Goal: Information Seeking & Learning: Find specific fact

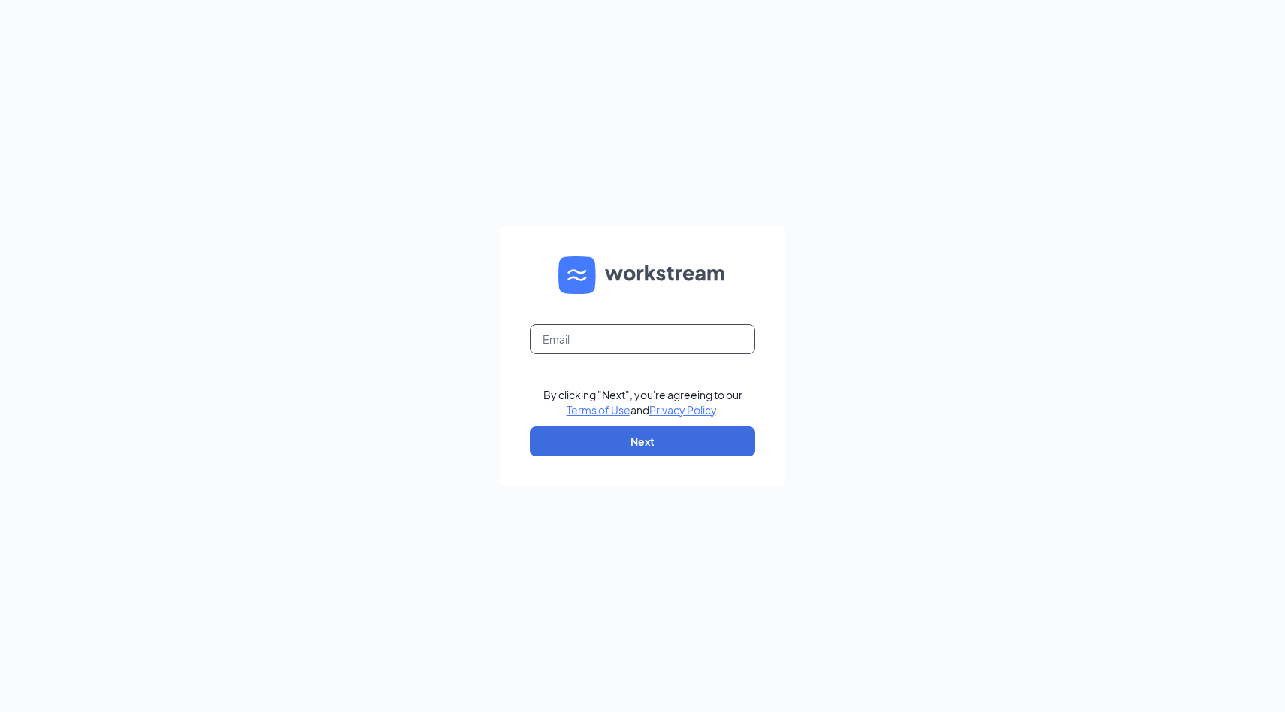
click at [585, 342] on input "text" at bounding box center [642, 339] width 225 height 30
type input "sd.41ststreet@crumbl.com"
click at [682, 437] on button "Next" at bounding box center [642, 441] width 225 height 30
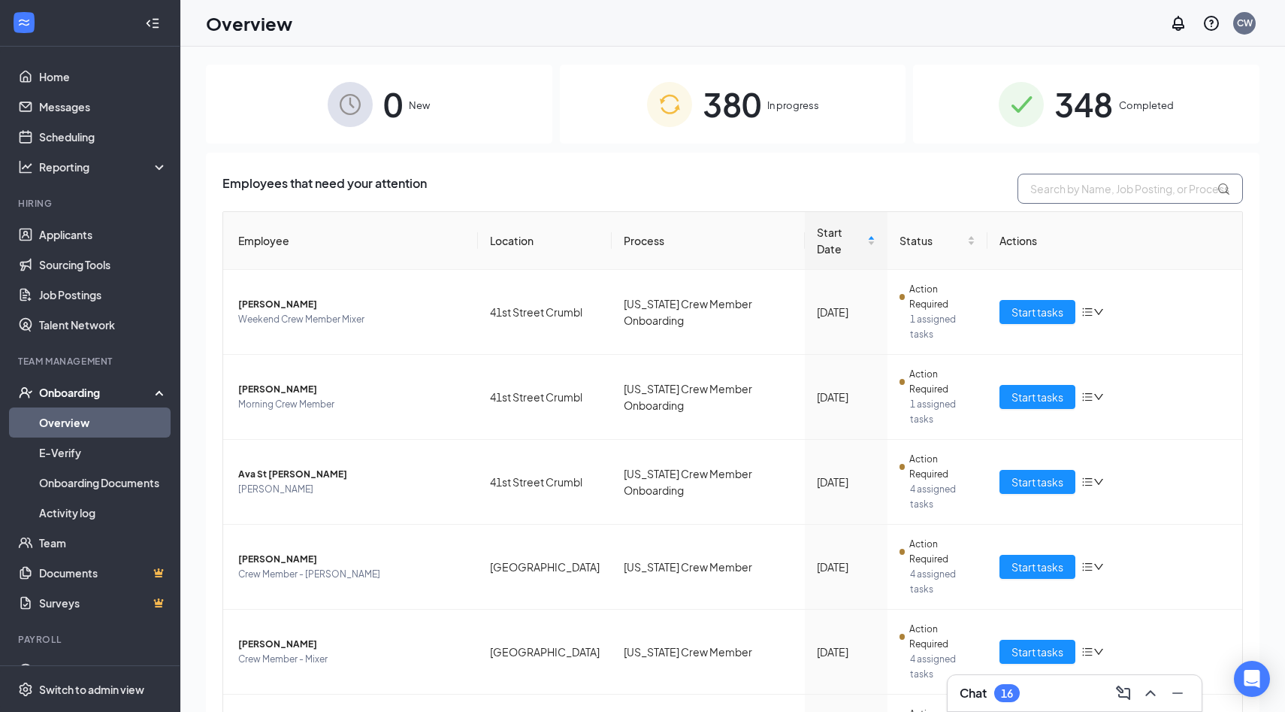
click at [1050, 191] on input "text" at bounding box center [1129, 189] width 225 height 30
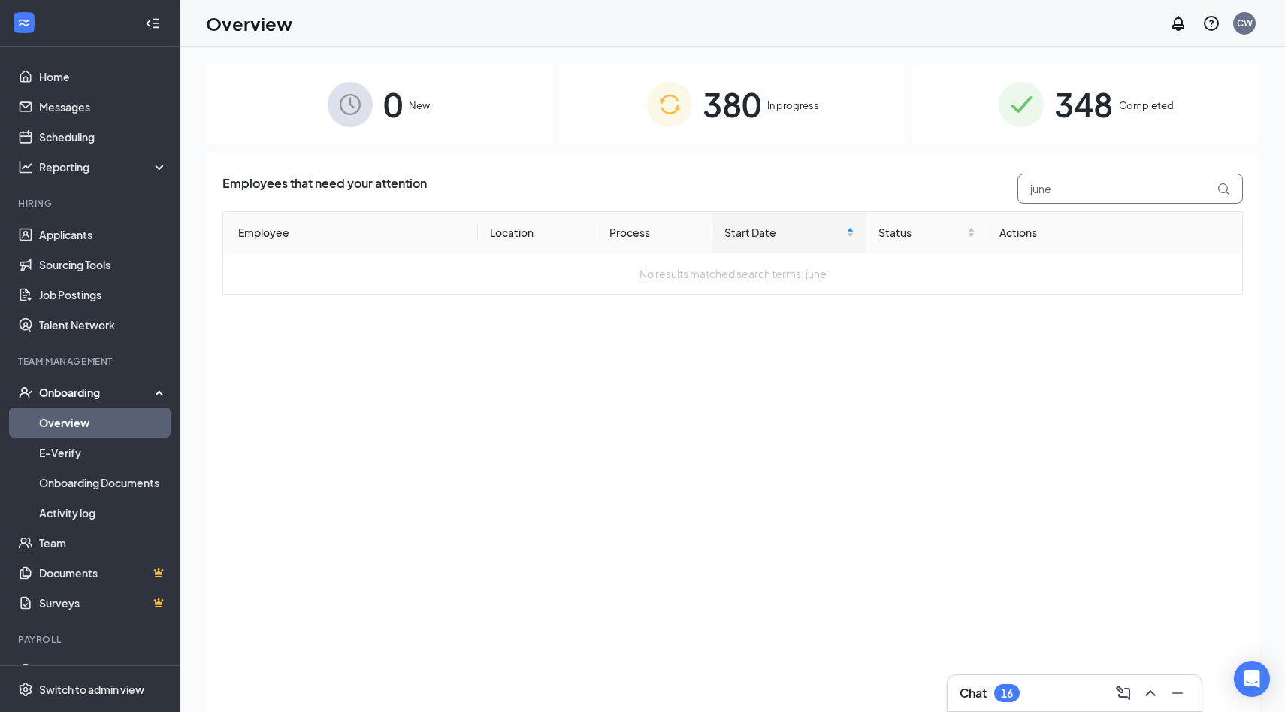
type input "june"
click at [1075, 107] on span "348" at bounding box center [1083, 104] width 59 height 52
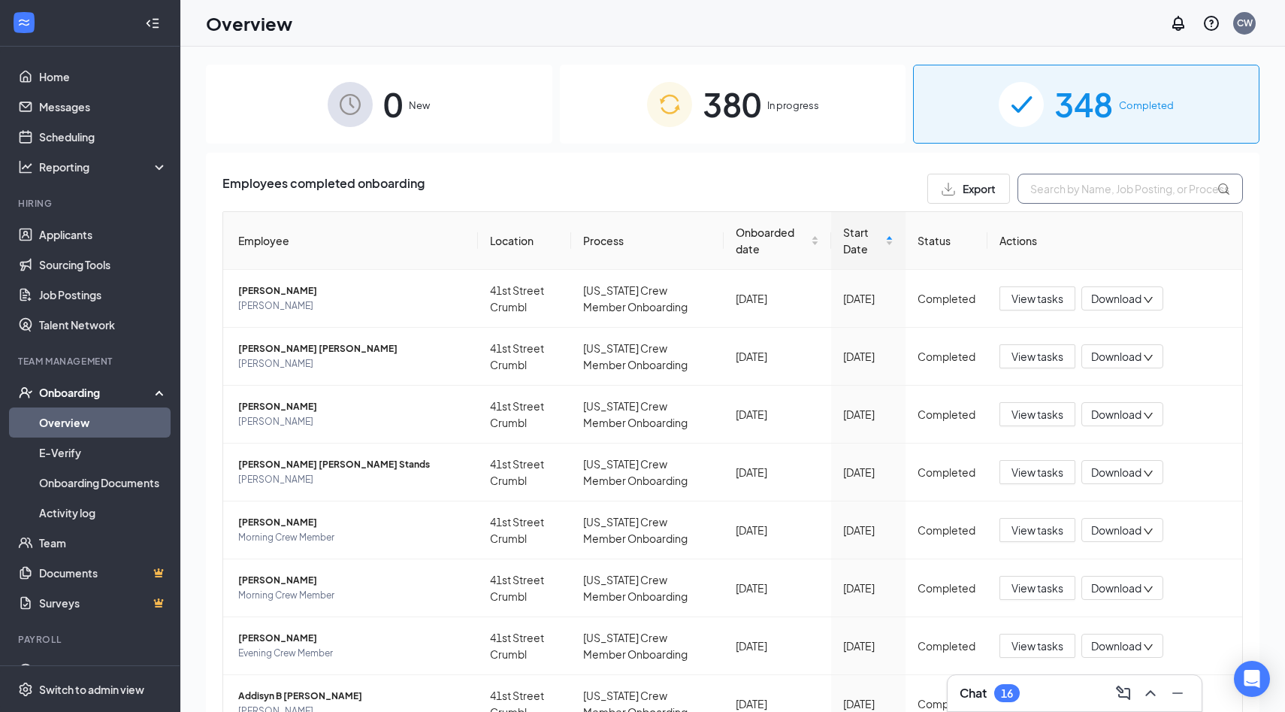
click at [1046, 193] on input "text" at bounding box center [1129, 189] width 225 height 30
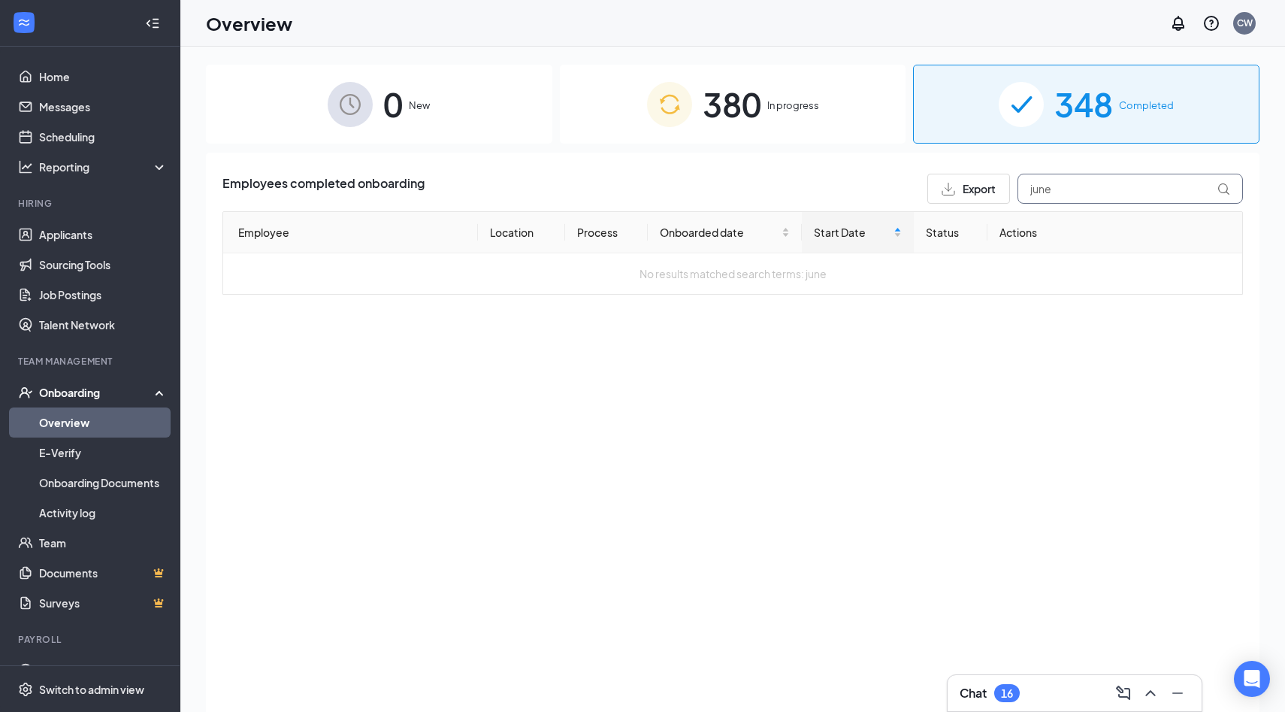
type input "june"
click at [878, 129] on div "380 In progress" at bounding box center [733, 104] width 346 height 79
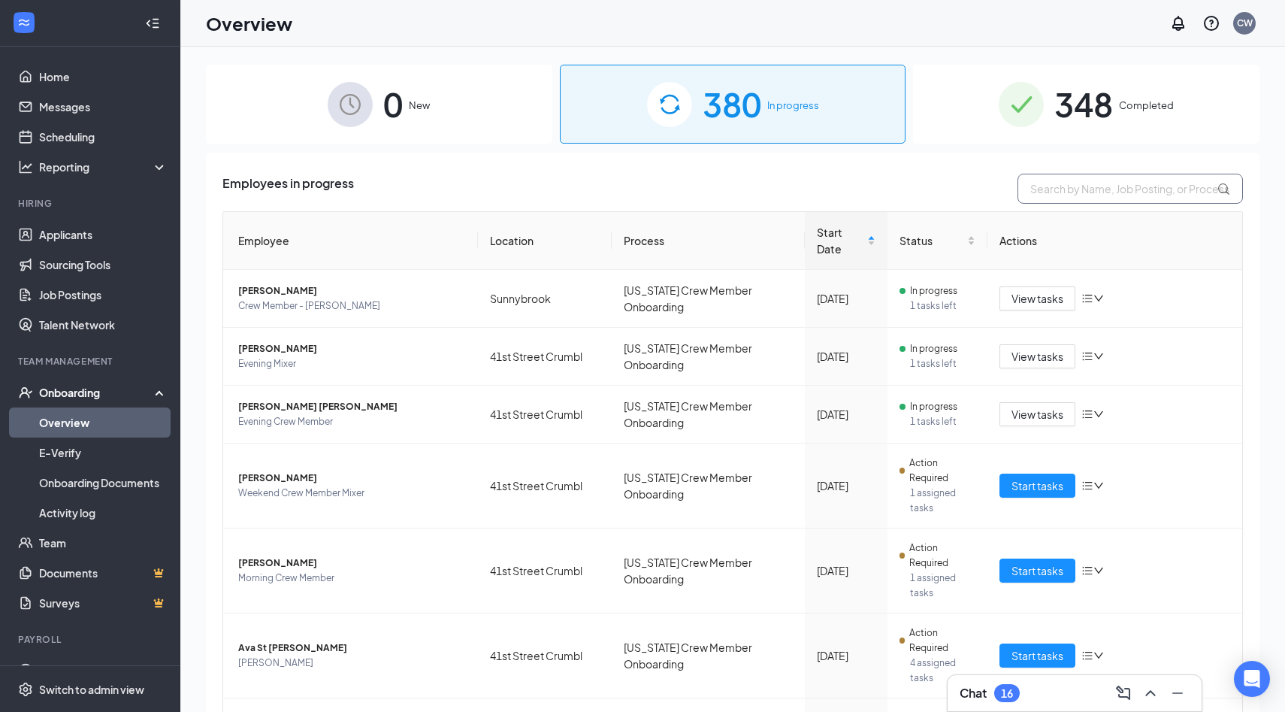
click at [1073, 195] on input "text" at bounding box center [1129, 189] width 225 height 30
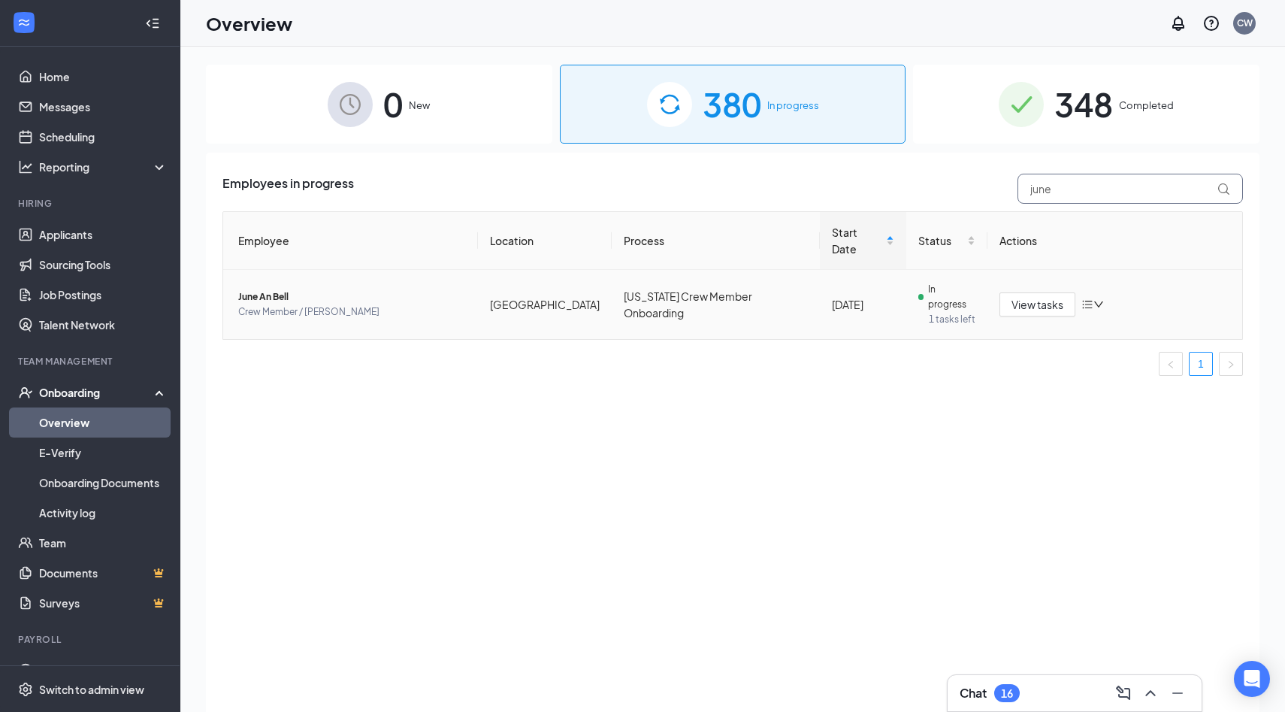
type input "june"
click at [277, 289] on span "June An Bell" at bounding box center [352, 296] width 228 height 15
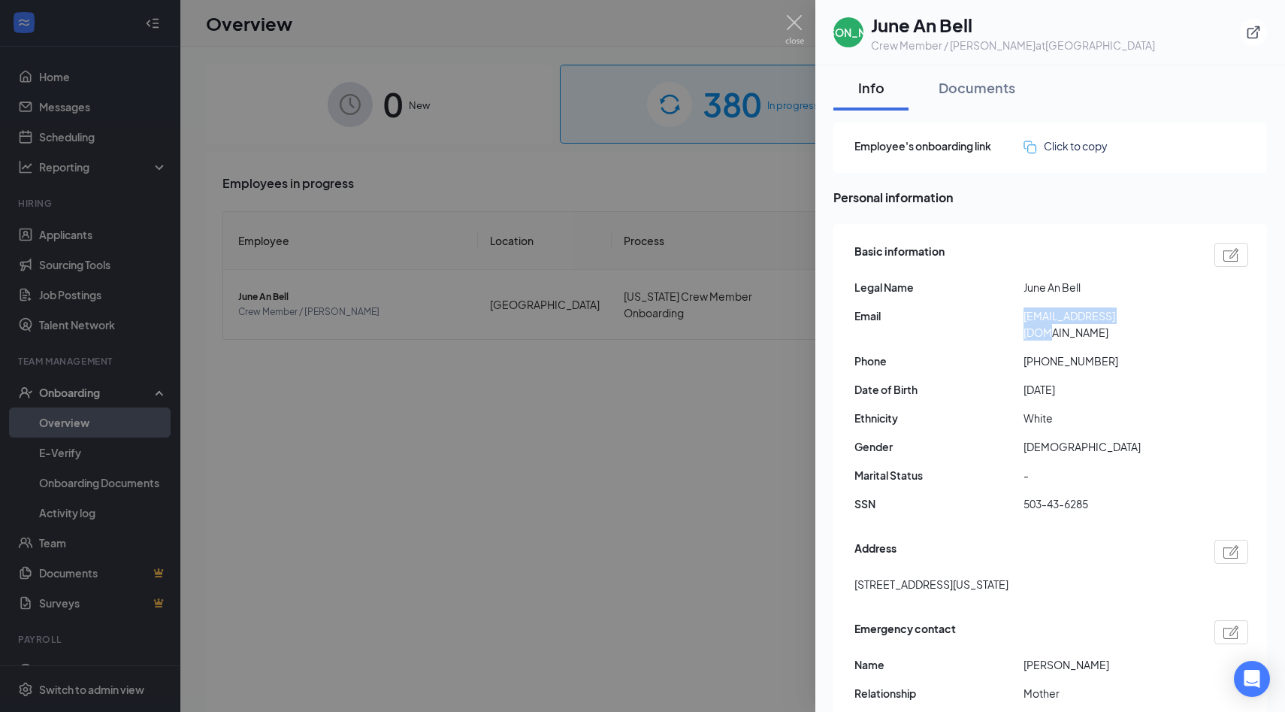
drag, startPoint x: 1020, startPoint y: 324, endPoint x: 1128, endPoint y: 321, distance: 107.5
click at [1128, 321] on div "Basic information Legal Name June An Bell Email [EMAIL_ADDRESS][DOMAIN_NAME] Ph…" at bounding box center [1051, 381] width 394 height 285
copy div "[EMAIL_ADDRESS][DOMAIN_NAME]"
drag, startPoint x: 1022, startPoint y: 490, endPoint x: 1125, endPoint y: 482, distance: 103.3
click at [1125, 495] on div "SSN 503-43-6285" at bounding box center [1051, 503] width 394 height 17
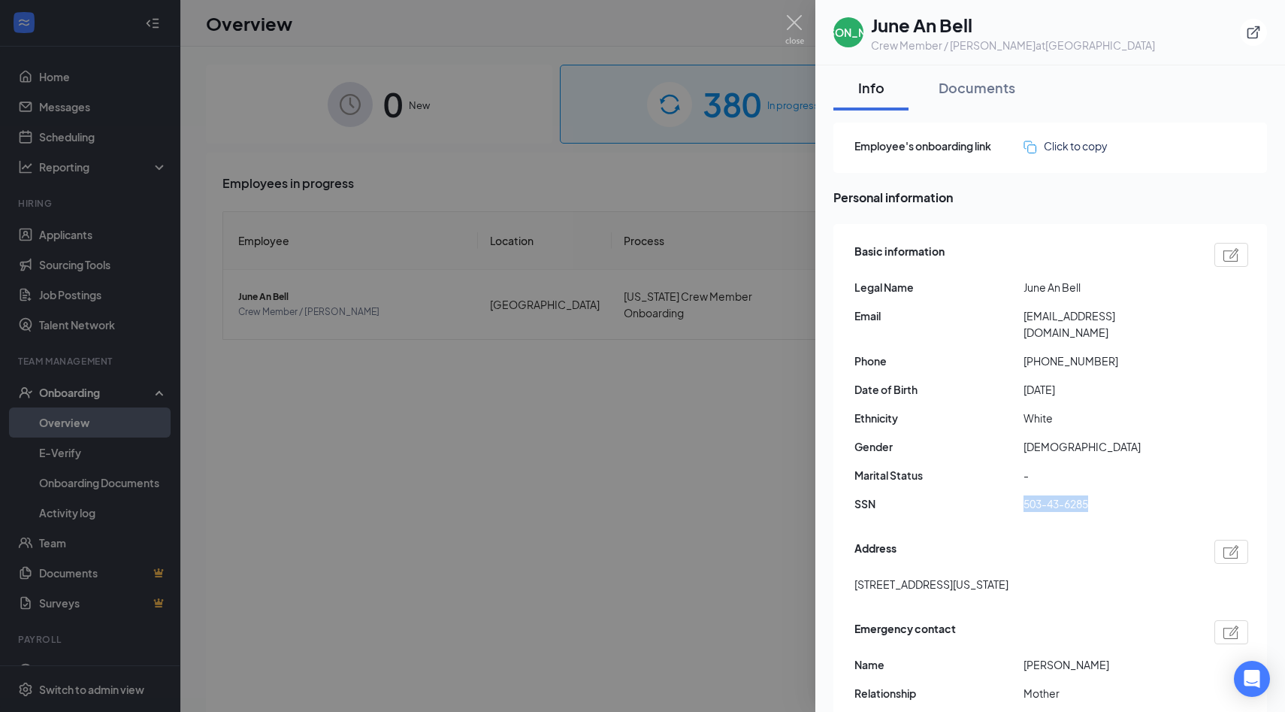
copy div "503-43-6285"
drag, startPoint x: 935, startPoint y: 570, endPoint x: 819, endPoint y: 559, distance: 116.2
click at [975, 540] on div "Address" at bounding box center [1051, 552] width 394 height 24
click at [945, 576] on span "[STREET_ADDRESS][US_STATE]" at bounding box center [931, 584] width 154 height 17
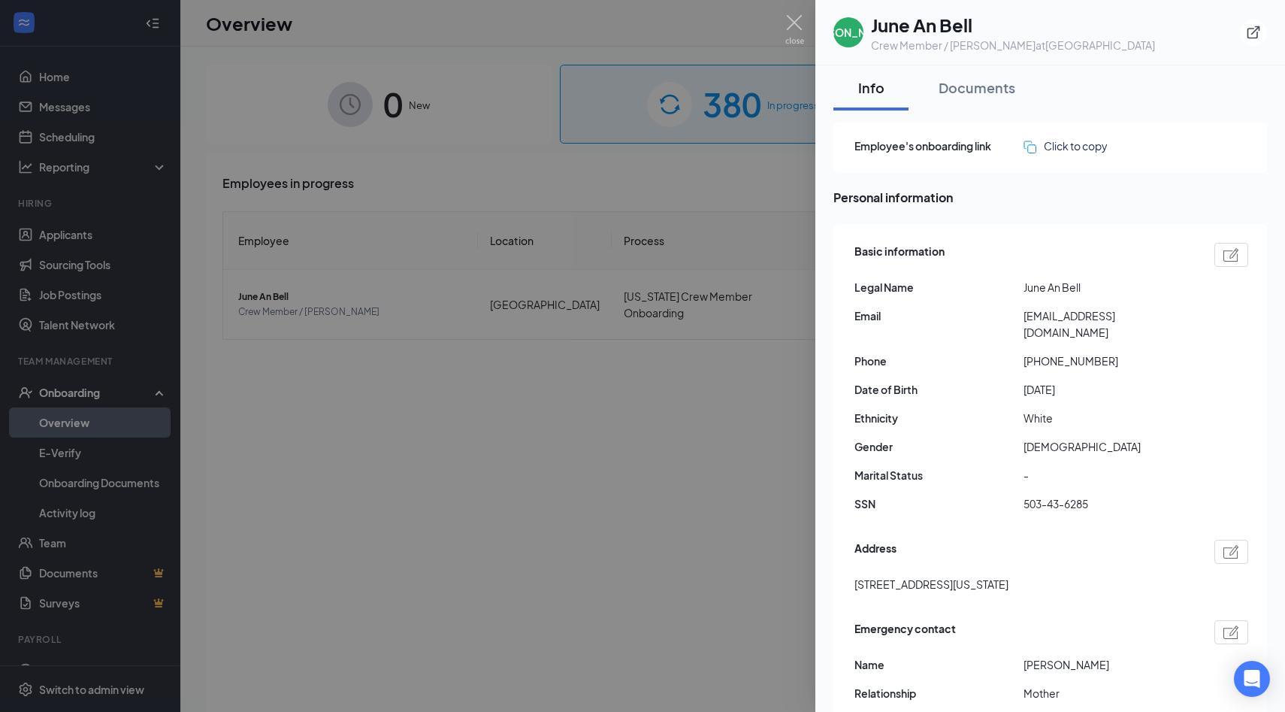
click at [955, 540] on div "Address" at bounding box center [1051, 552] width 394 height 24
drag, startPoint x: 947, startPoint y: 567, endPoint x: 831, endPoint y: 578, distance: 116.2
click at [1010, 495] on span "SSN" at bounding box center [938, 503] width 169 height 17
drag, startPoint x: 946, startPoint y: 570, endPoint x: 833, endPoint y: 571, distance: 113.5
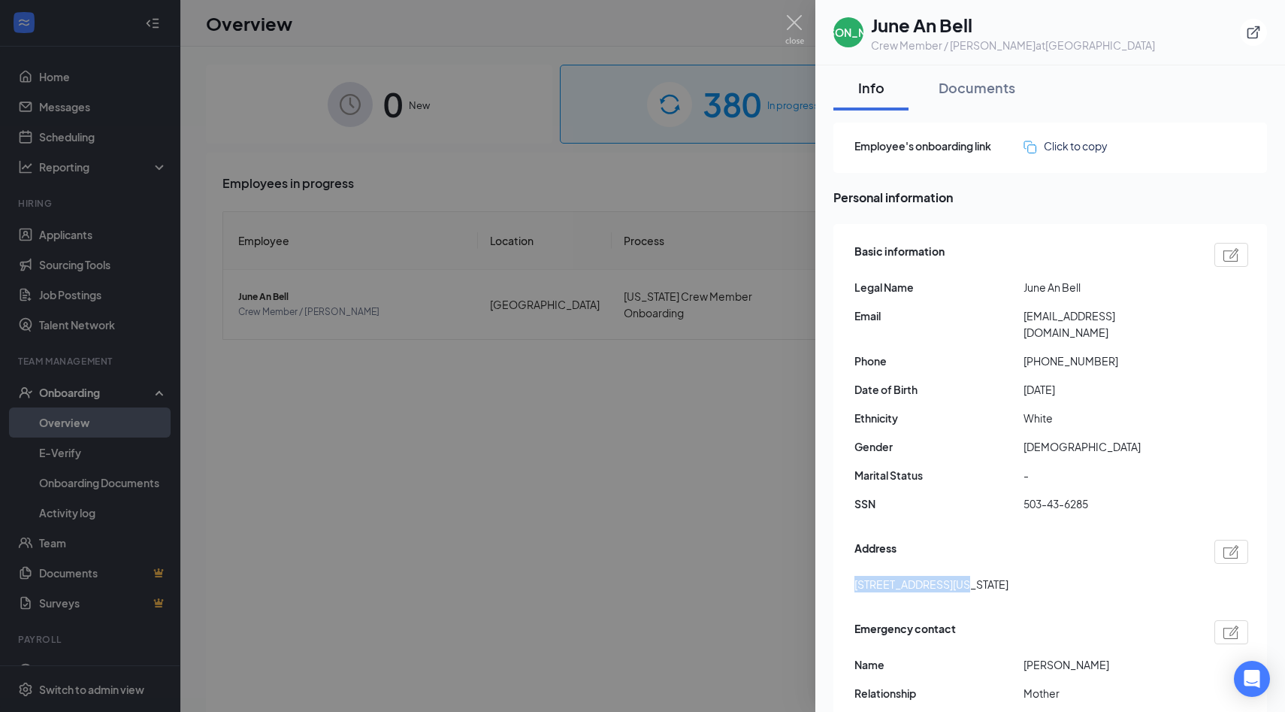
copy span "[STREET_ADDRESS][US_STATE]"
drag, startPoint x: 1036, startPoint y: 347, endPoint x: 1139, endPoint y: 346, distance: 103.0
click at [1139, 352] on span "[PHONE_NUMBER]" at bounding box center [1107, 360] width 169 height 17
copy span "6053815703"
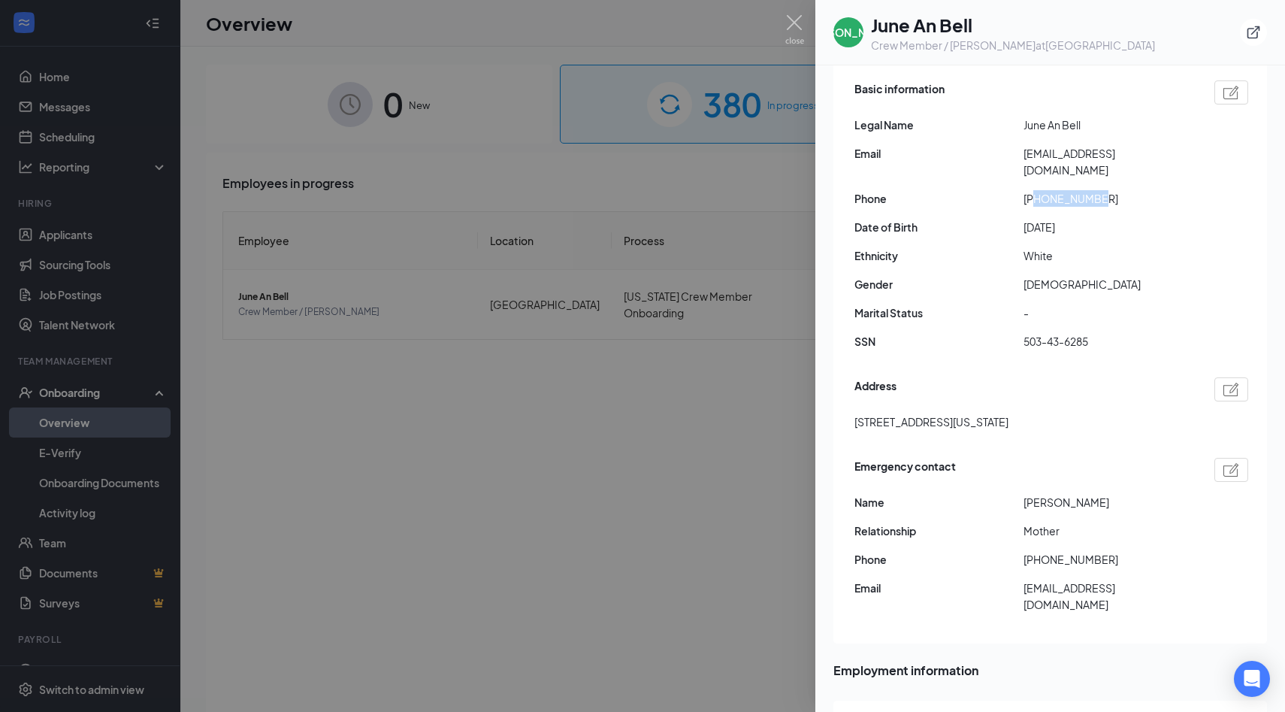
scroll to position [159, 0]
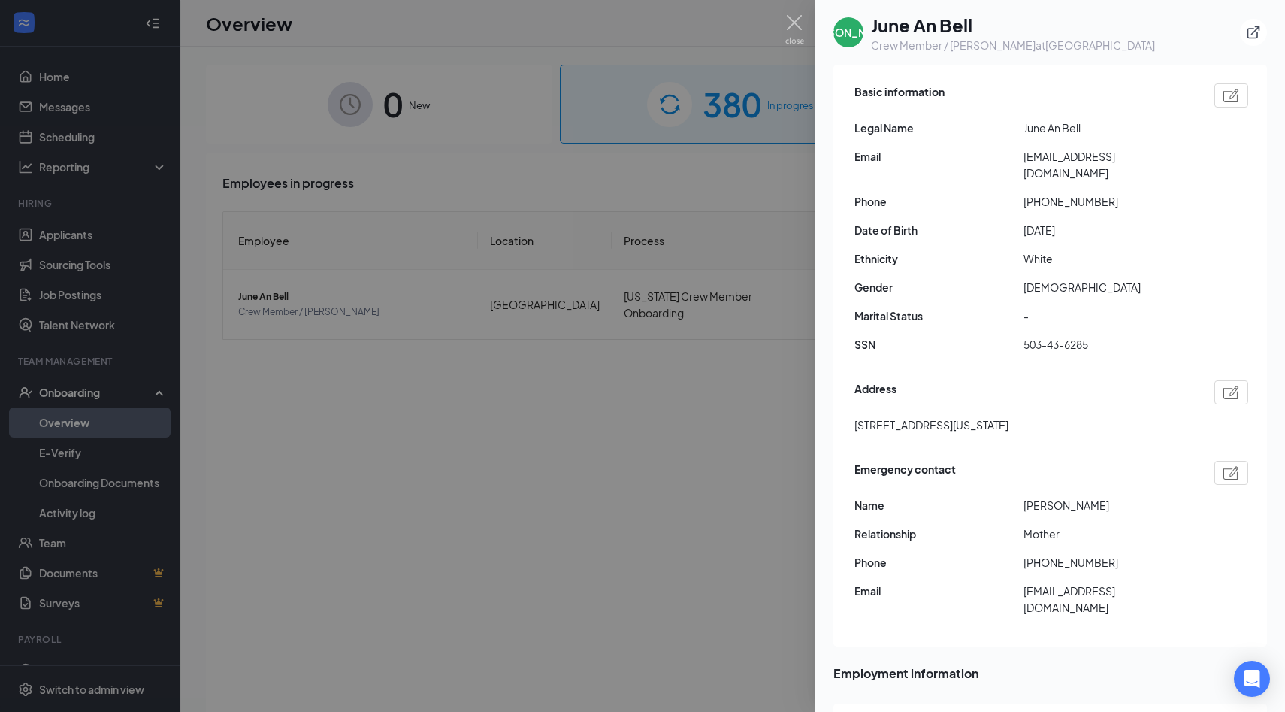
click at [546, 491] on div at bounding box center [642, 356] width 1285 height 712
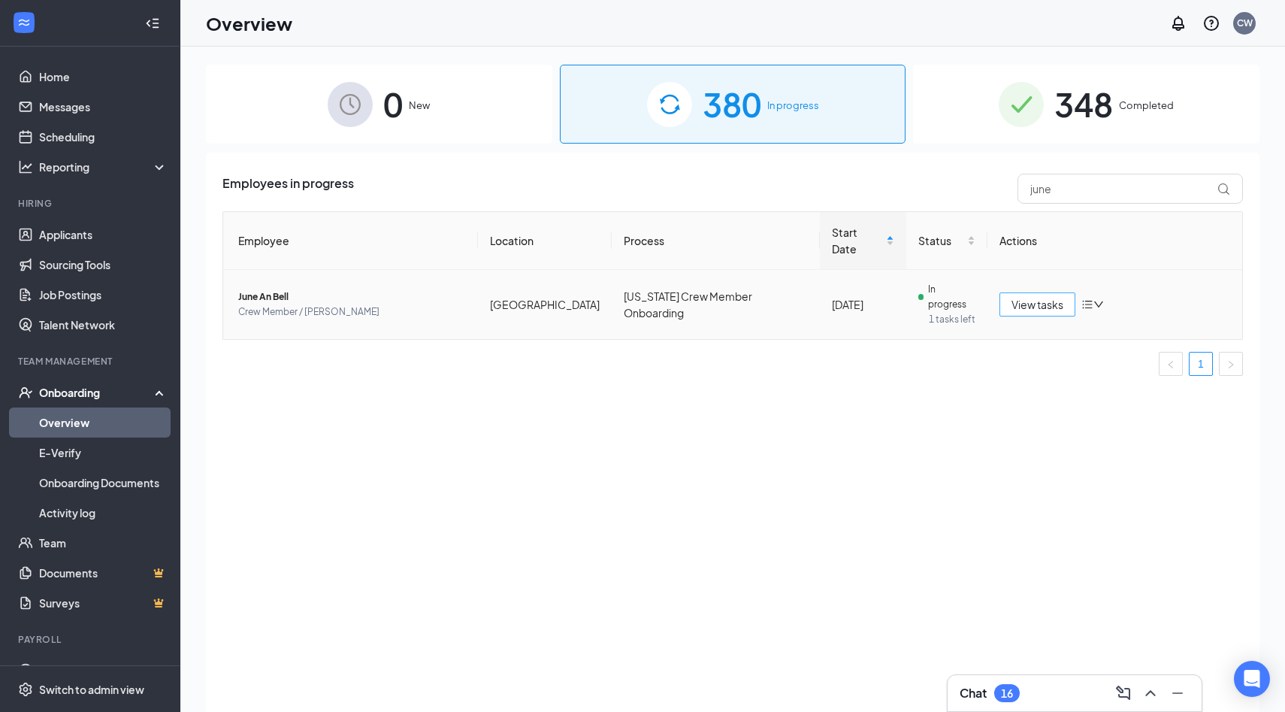
click at [1039, 296] on span "View tasks" at bounding box center [1037, 304] width 52 height 17
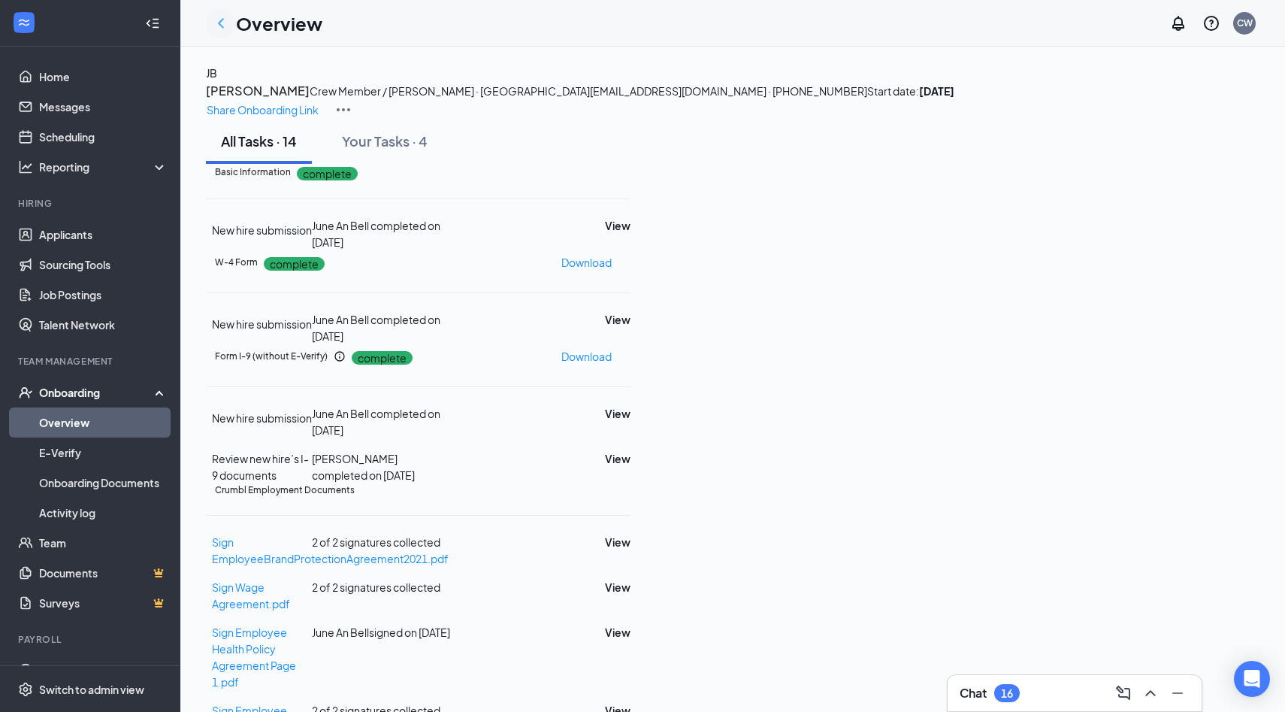
click at [216, 21] on icon "ChevronLeft" at bounding box center [221, 23] width 18 height 18
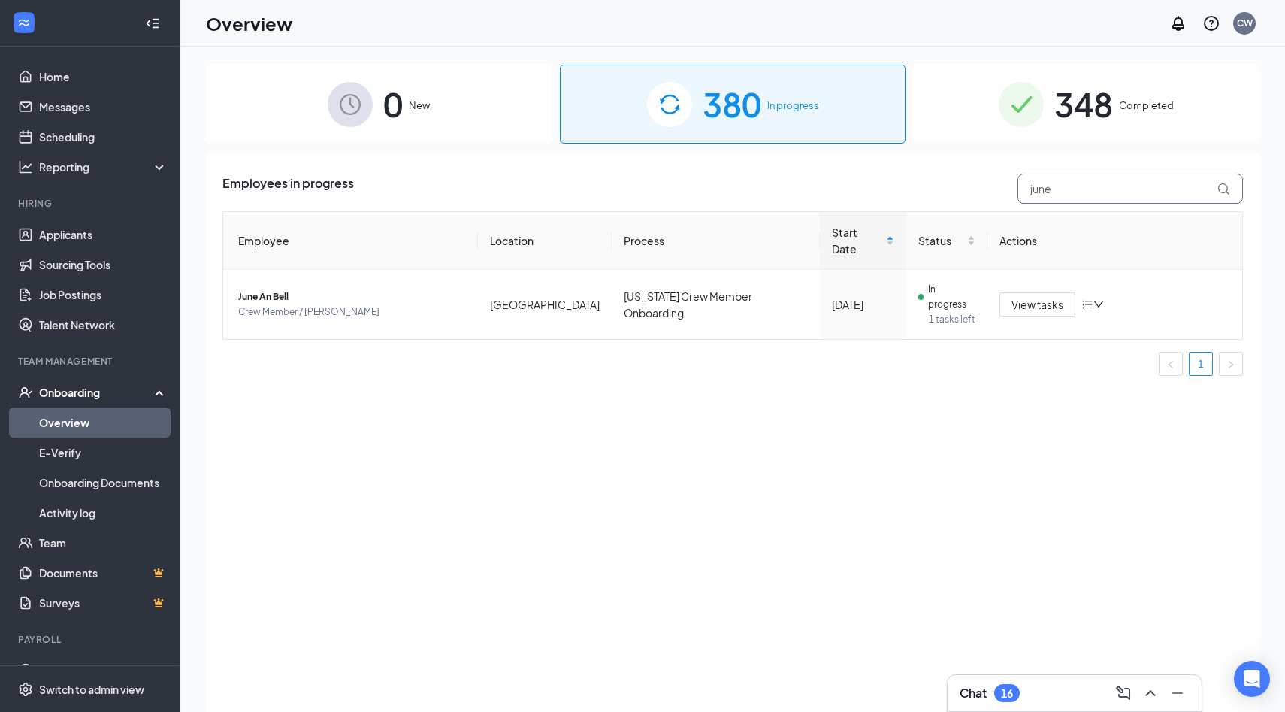
click at [1058, 189] on input "june" at bounding box center [1129, 189] width 225 height 30
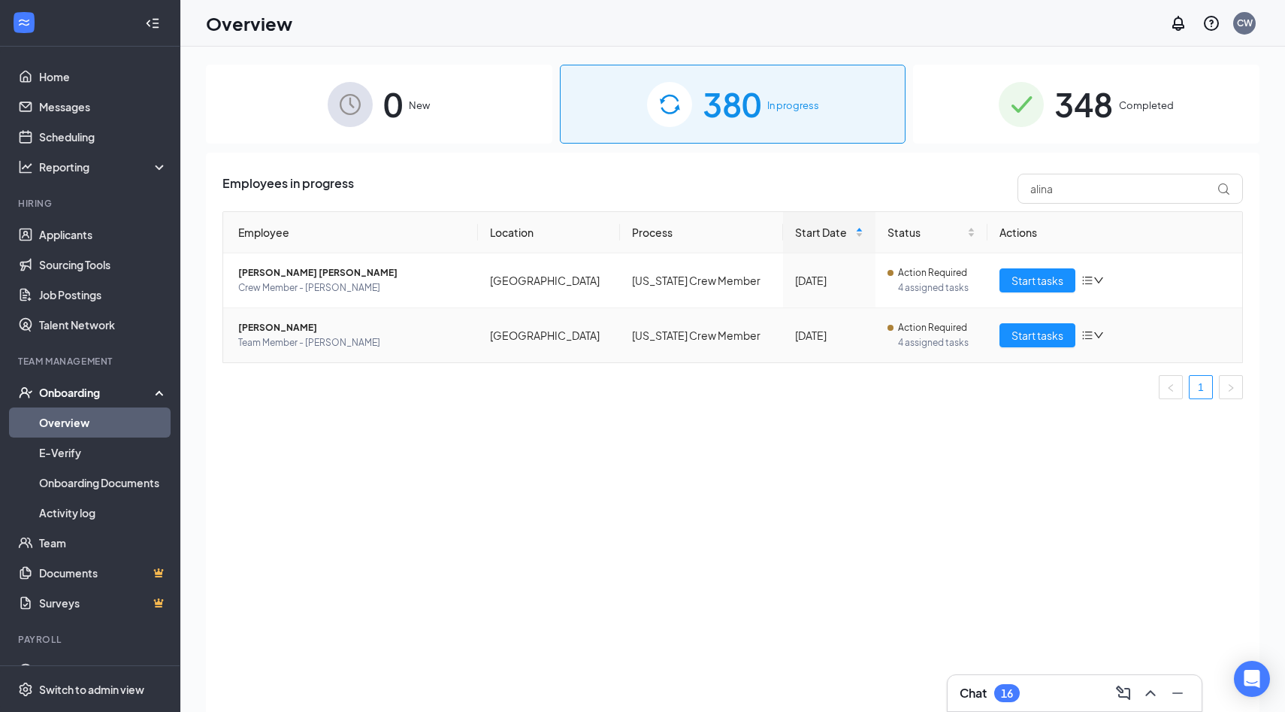
click at [289, 328] on span "[PERSON_NAME]" at bounding box center [352, 327] width 228 height 15
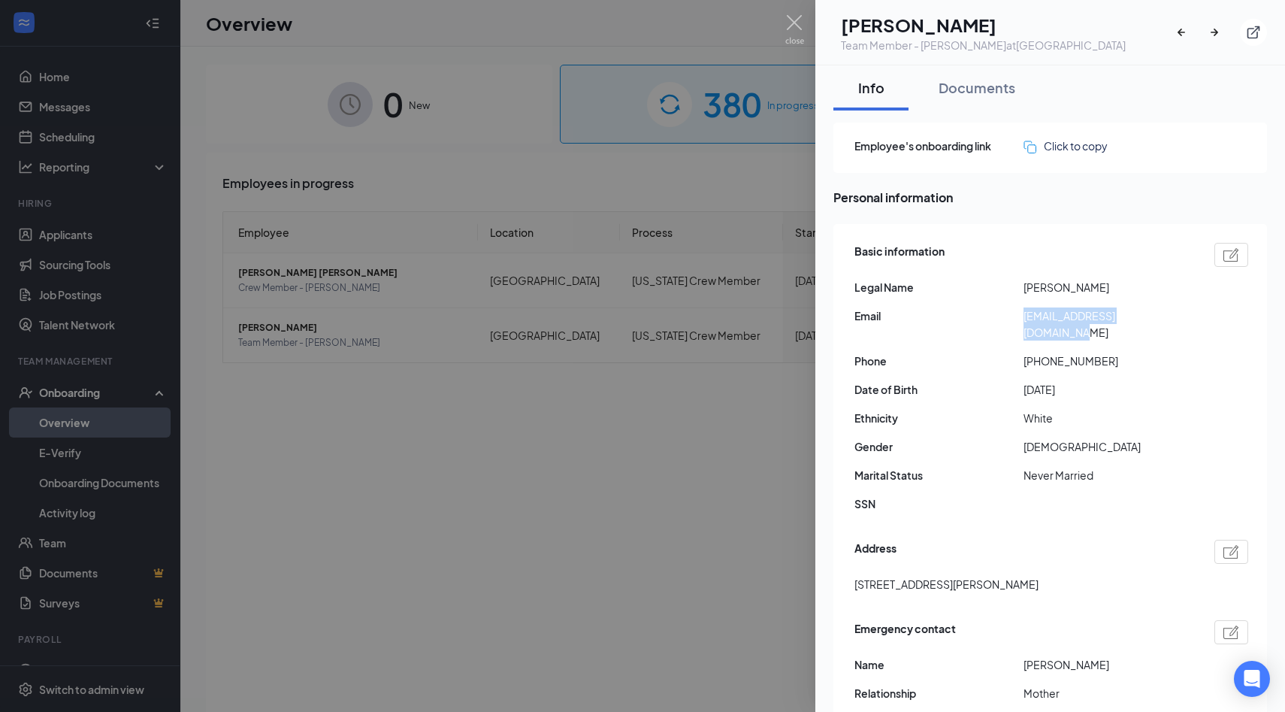
drag, startPoint x: 1020, startPoint y: 318, endPoint x: 1206, endPoint y: 319, distance: 186.4
click at [1206, 319] on div "Email [EMAIL_ADDRESS][DOMAIN_NAME]" at bounding box center [1051, 323] width 394 height 33
copy div "[EMAIL_ADDRESS][DOMAIN_NAME]"
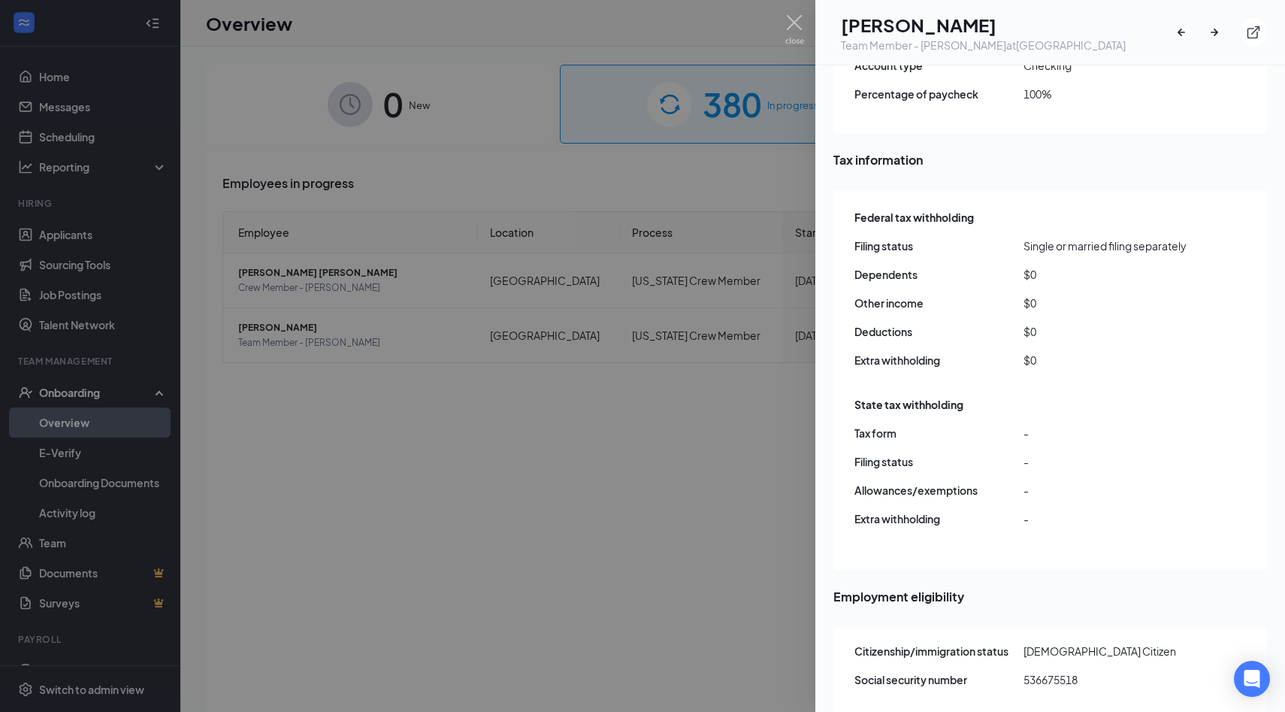
scroll to position [1335, 0]
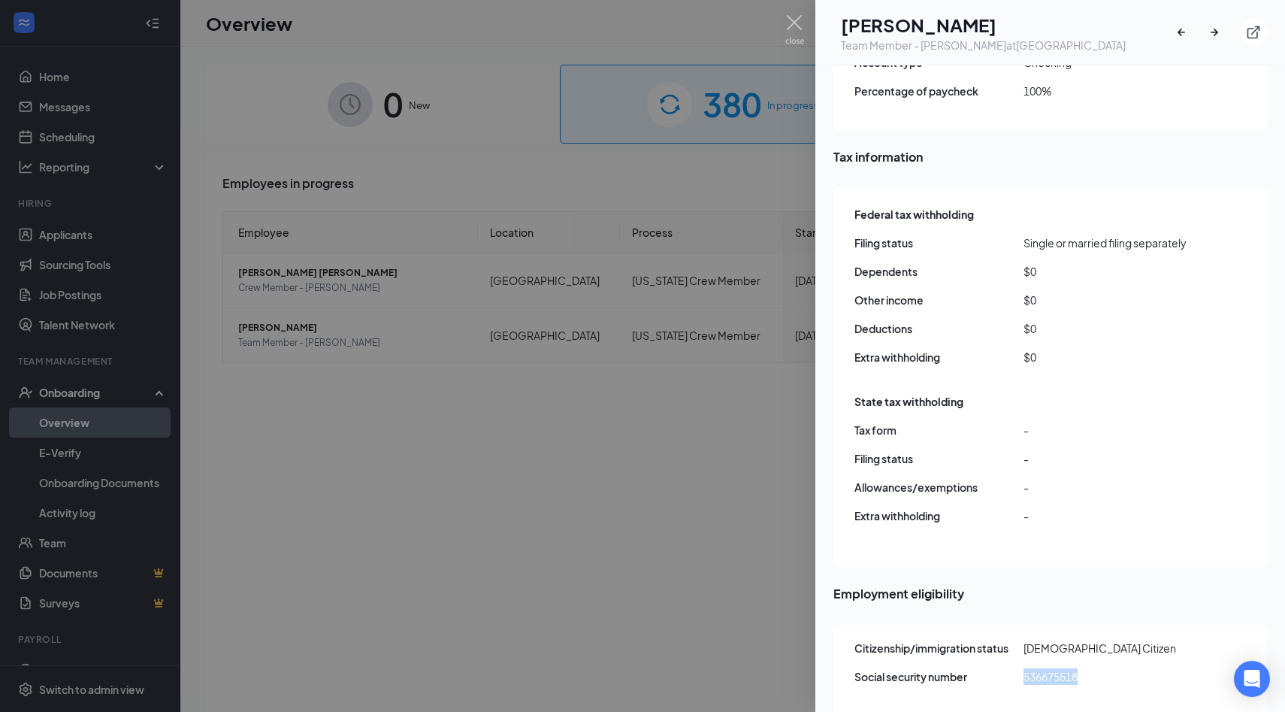
drag, startPoint x: 1023, startPoint y: 654, endPoint x: 1114, endPoint y: 650, distance: 91.8
click at [1114, 668] on div "Social security number 536675518" at bounding box center [1051, 676] width 394 height 17
copy div "536675518"
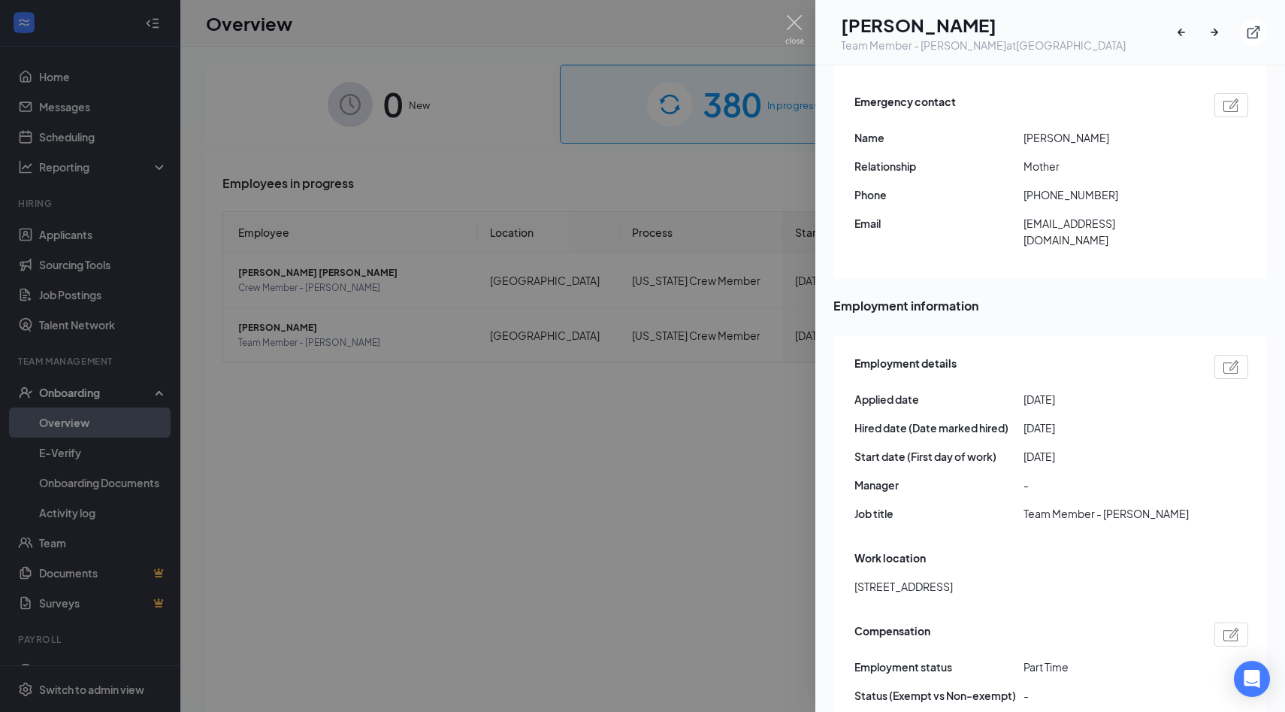
scroll to position [528, 0]
drag, startPoint x: 854, startPoint y: 554, endPoint x: 925, endPoint y: 556, distance: 70.7
click at [925, 577] on span "[STREET_ADDRESS]" at bounding box center [903, 585] width 98 height 17
copy span "[STREET_ADDRESS]"
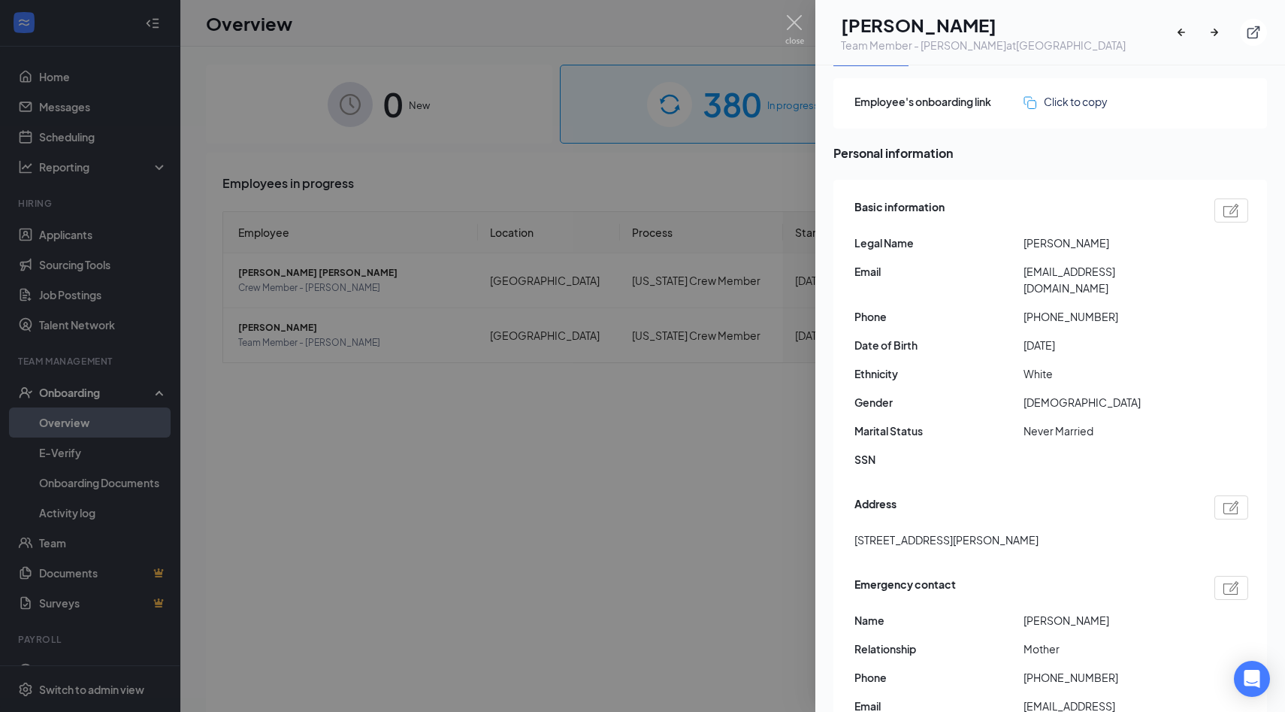
scroll to position [0, 0]
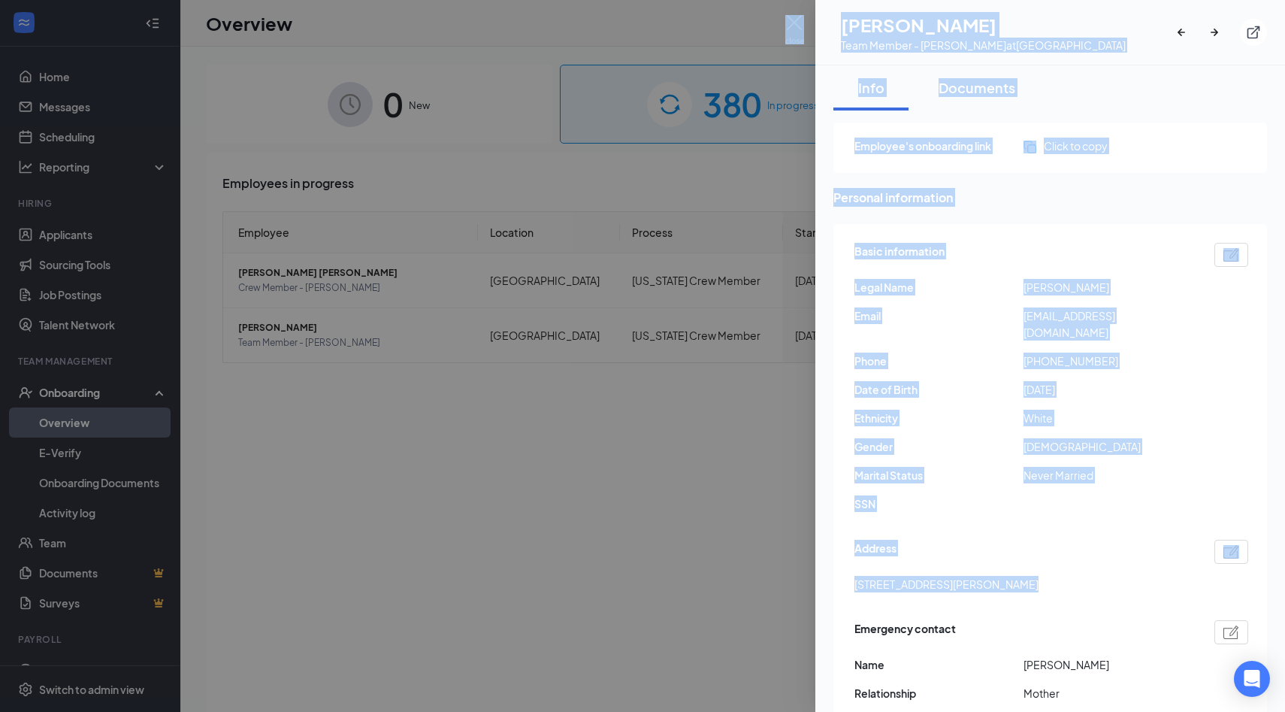
drag, startPoint x: 1013, startPoint y: 567, endPoint x: 778, endPoint y: 556, distance: 235.5
click at [778, 556] on div "AD [PERSON_NAME] Team Member - [PERSON_NAME] at [PERSON_NAME][GEOGRAPHIC_DATA] …" at bounding box center [642, 356] width 1285 height 712
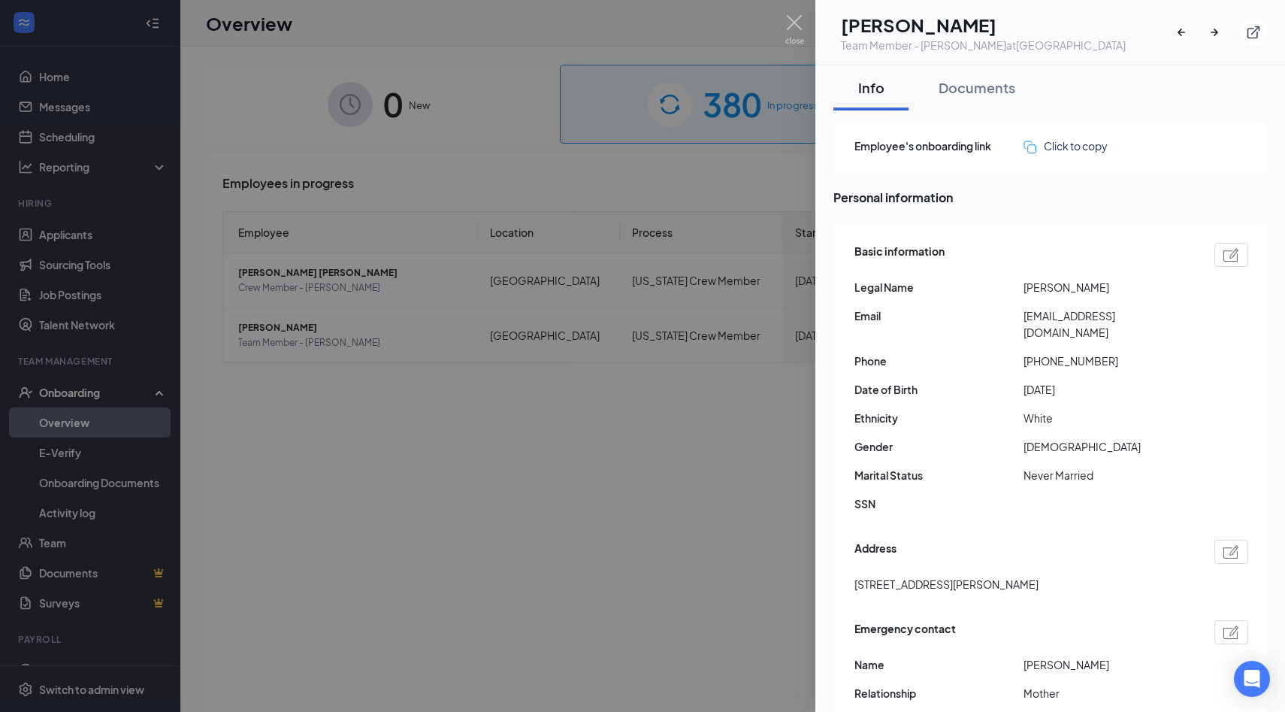
click at [1047, 476] on div "Basic information Legal Name [PERSON_NAME] Email [EMAIL_ADDRESS][DOMAIN_NAME] P…" at bounding box center [1051, 381] width 394 height 285
drag, startPoint x: 1010, startPoint y: 566, endPoint x: 850, endPoint y: 561, distance: 160.1
click at [850, 561] on div "Basic information Legal Name [PERSON_NAME] Email [EMAIL_ADDRESS][DOMAIN_NAME] P…" at bounding box center [1050, 515] width 434 height 582
copy span "[STREET_ADDRESS]"
drag, startPoint x: 1037, startPoint y: 346, endPoint x: 1141, endPoint y: 345, distance: 103.7
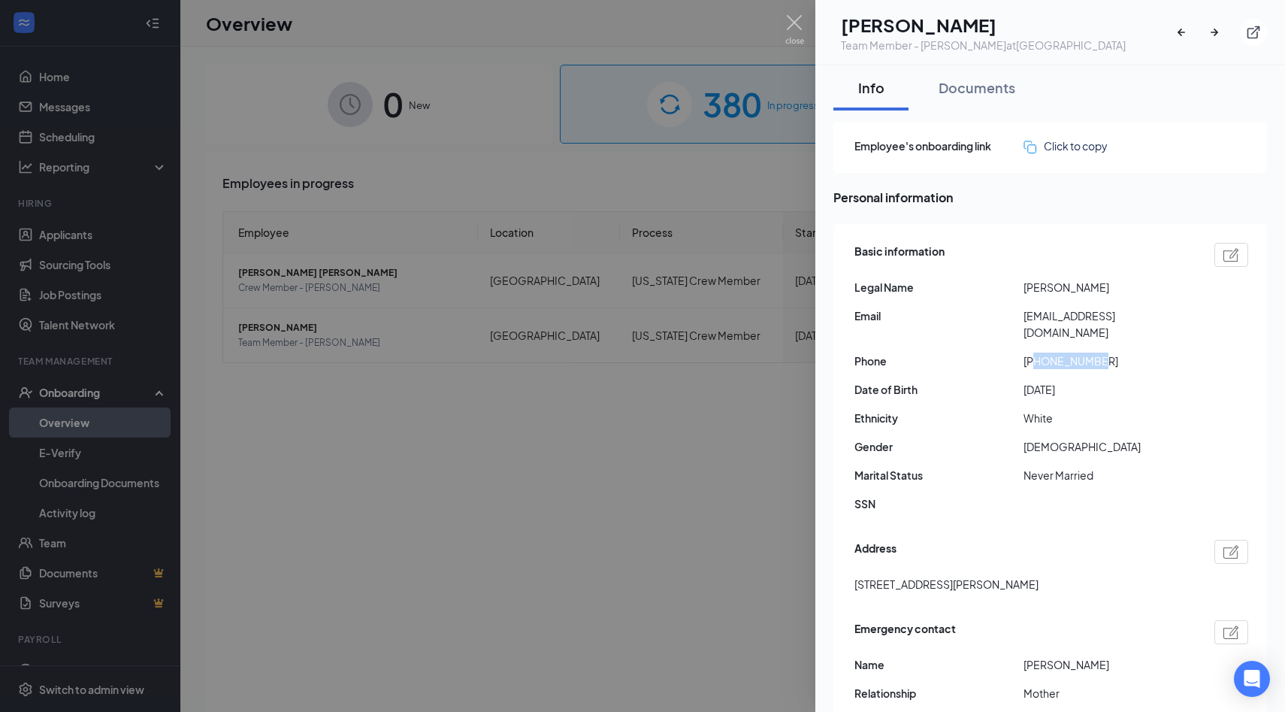
click at [1141, 352] on span "[PHONE_NUMBER]" at bounding box center [1107, 360] width 169 height 17
copy span "4064815257"
drag, startPoint x: 1017, startPoint y: 316, endPoint x: 1187, endPoint y: 319, distance: 170.6
click at [1187, 319] on div "Email [EMAIL_ADDRESS][DOMAIN_NAME]" at bounding box center [1051, 323] width 394 height 33
copy div "[EMAIL_ADDRESS][DOMAIN_NAME]"
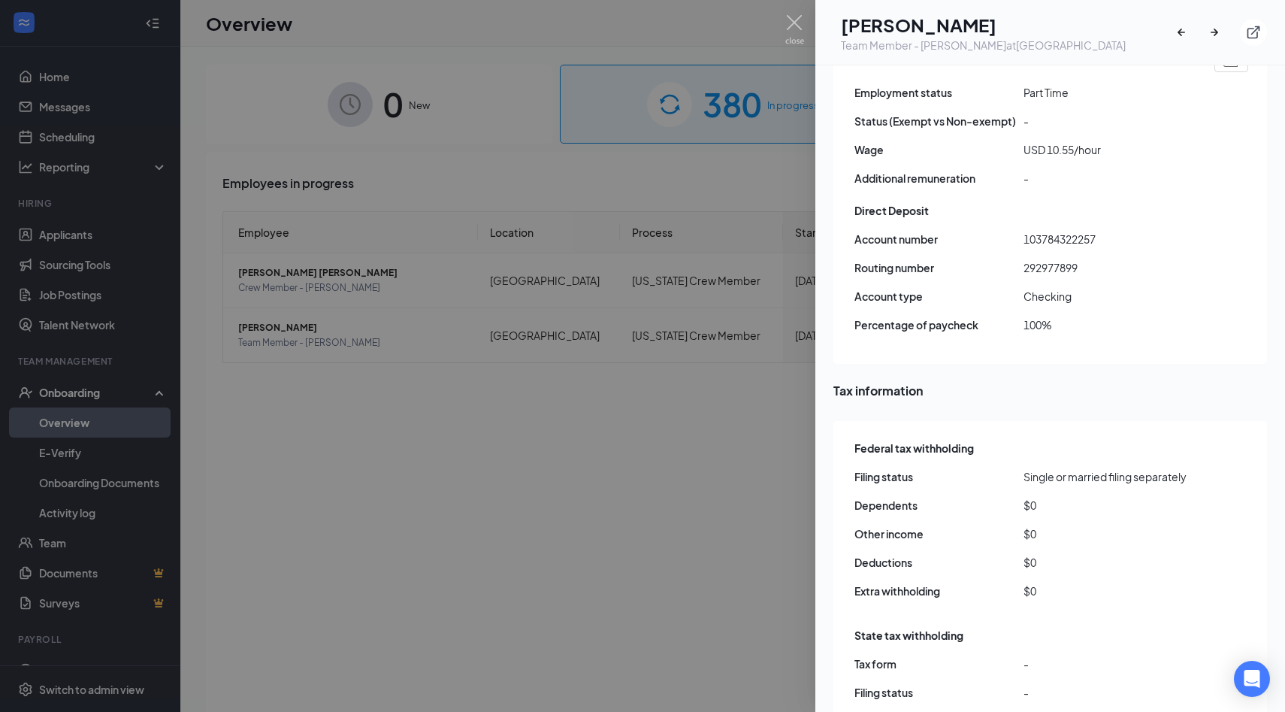
scroll to position [1335, 0]
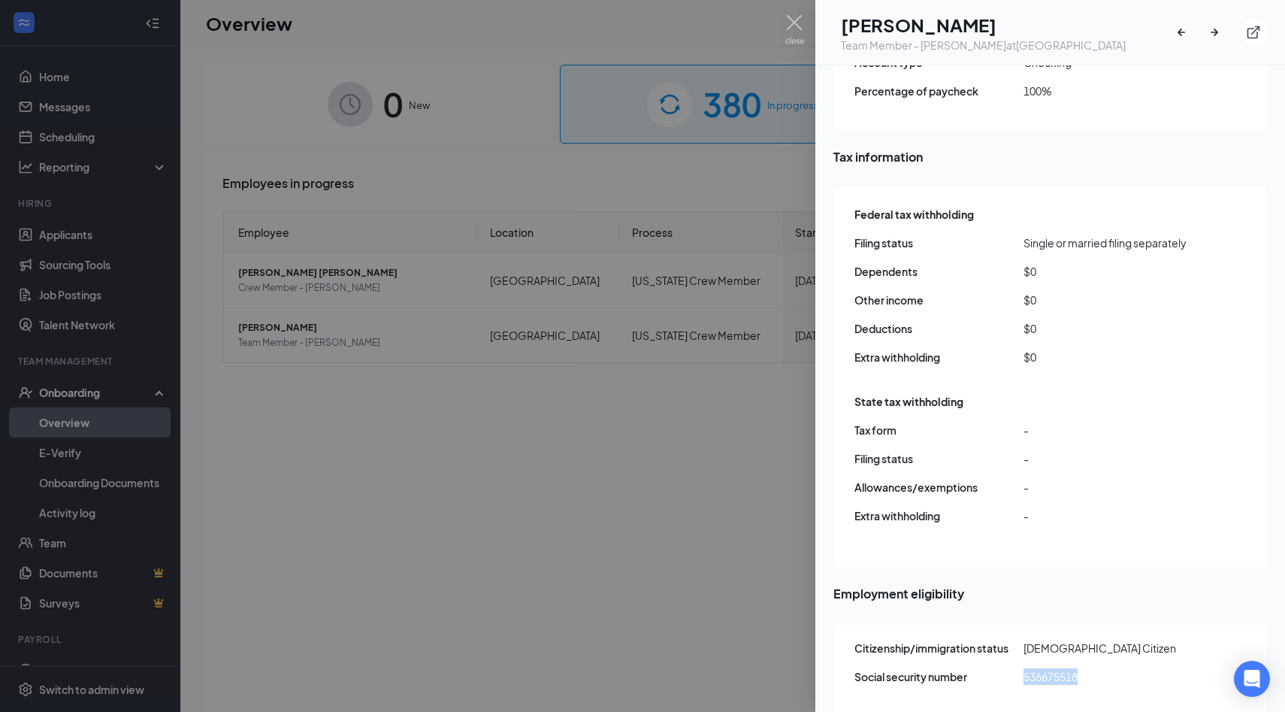
drag, startPoint x: 1023, startPoint y: 657, endPoint x: 1091, endPoint y: 657, distance: 67.6
click at [1091, 668] on span "536675518" at bounding box center [1107, 676] width 169 height 17
click at [957, 537] on div "Federal tax withholding Filing status Single or married filing separately Depen…" at bounding box center [1050, 376] width 434 height 379
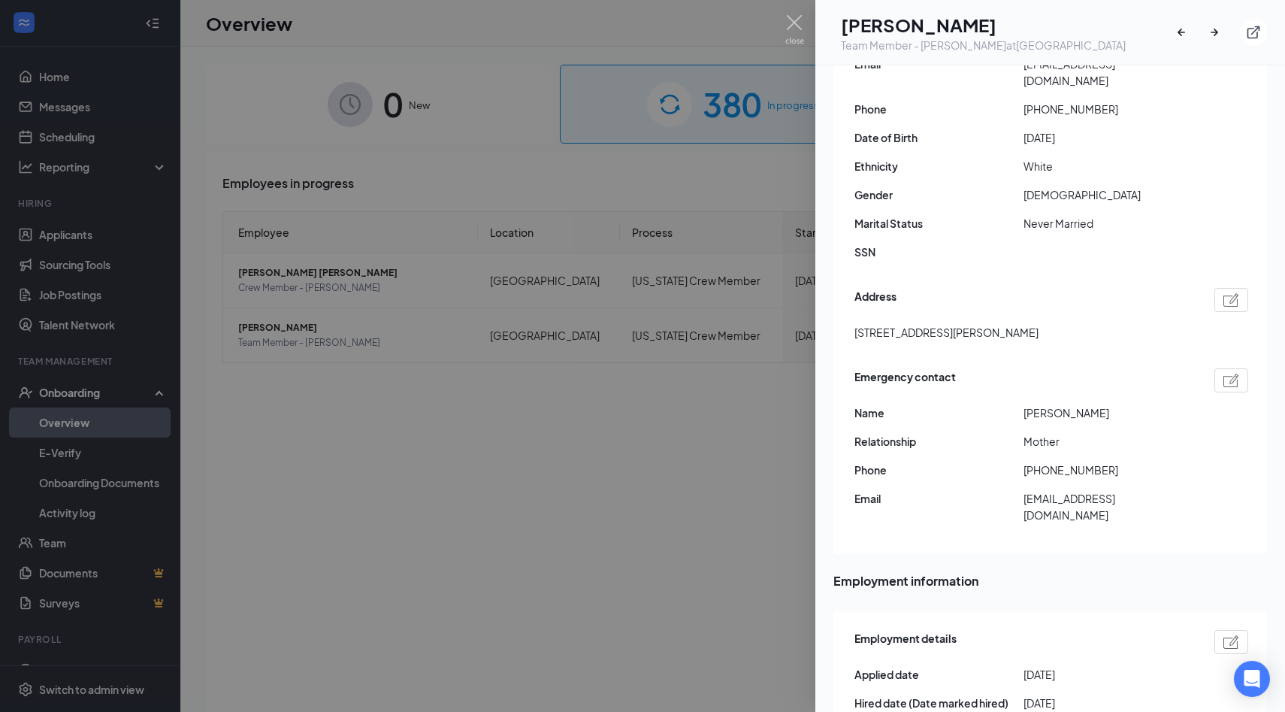
scroll to position [198, 0]
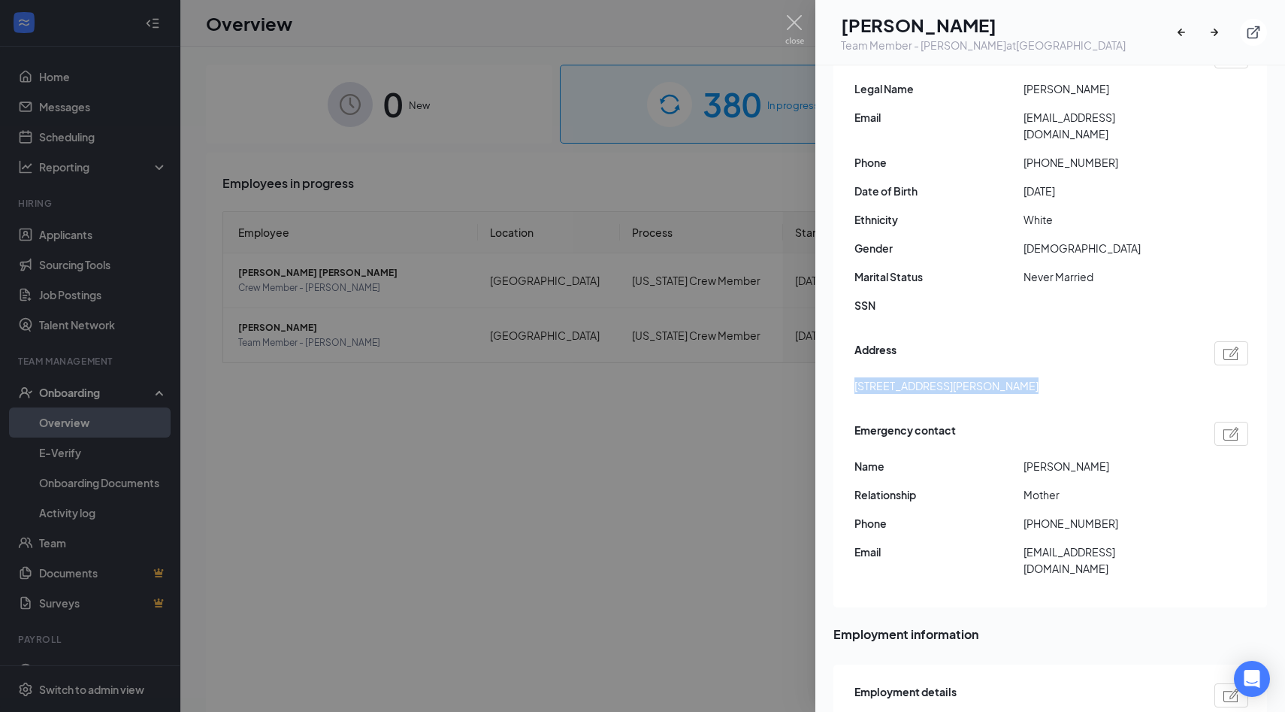
drag, startPoint x: 855, startPoint y: 369, endPoint x: 1011, endPoint y: 372, distance: 155.6
click at [1011, 377] on span "[STREET_ADDRESS][PERSON_NAME]" at bounding box center [946, 385] width 184 height 17
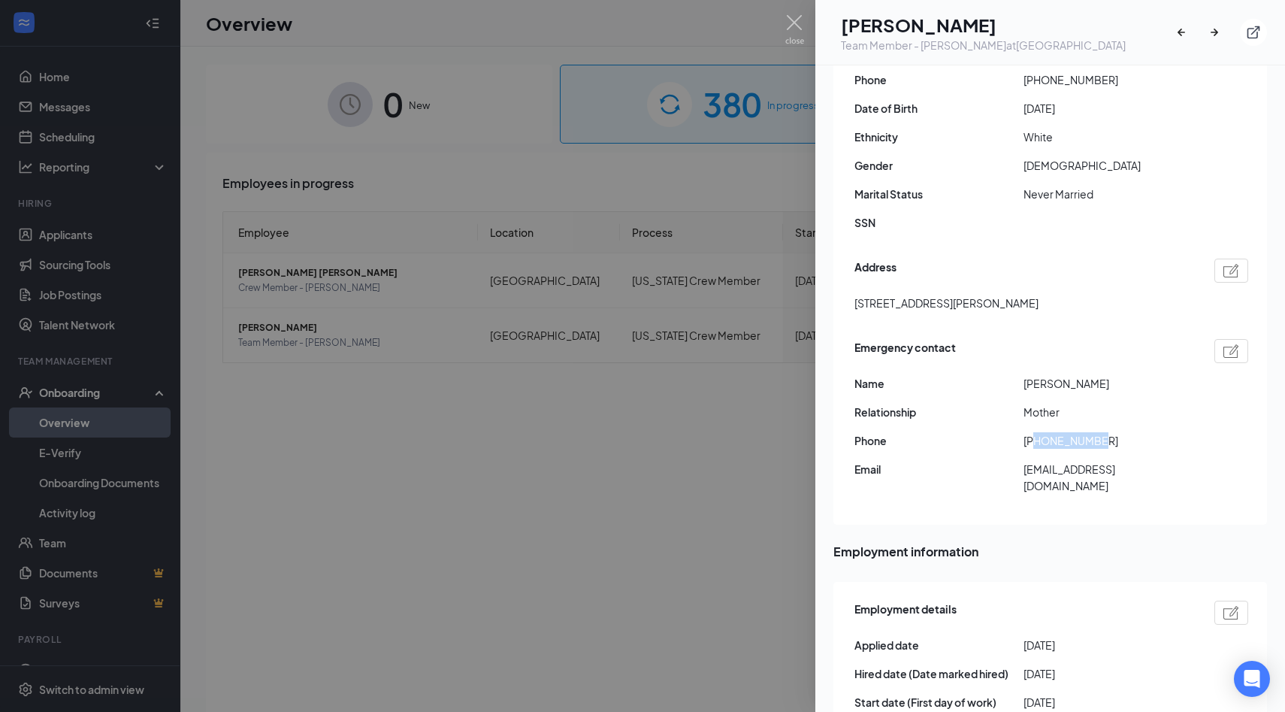
drag, startPoint x: 1036, startPoint y: 427, endPoint x: 1147, endPoint y: 418, distance: 110.8
click at [1147, 432] on span "[PHONE_NUMBER]" at bounding box center [1107, 440] width 169 height 17
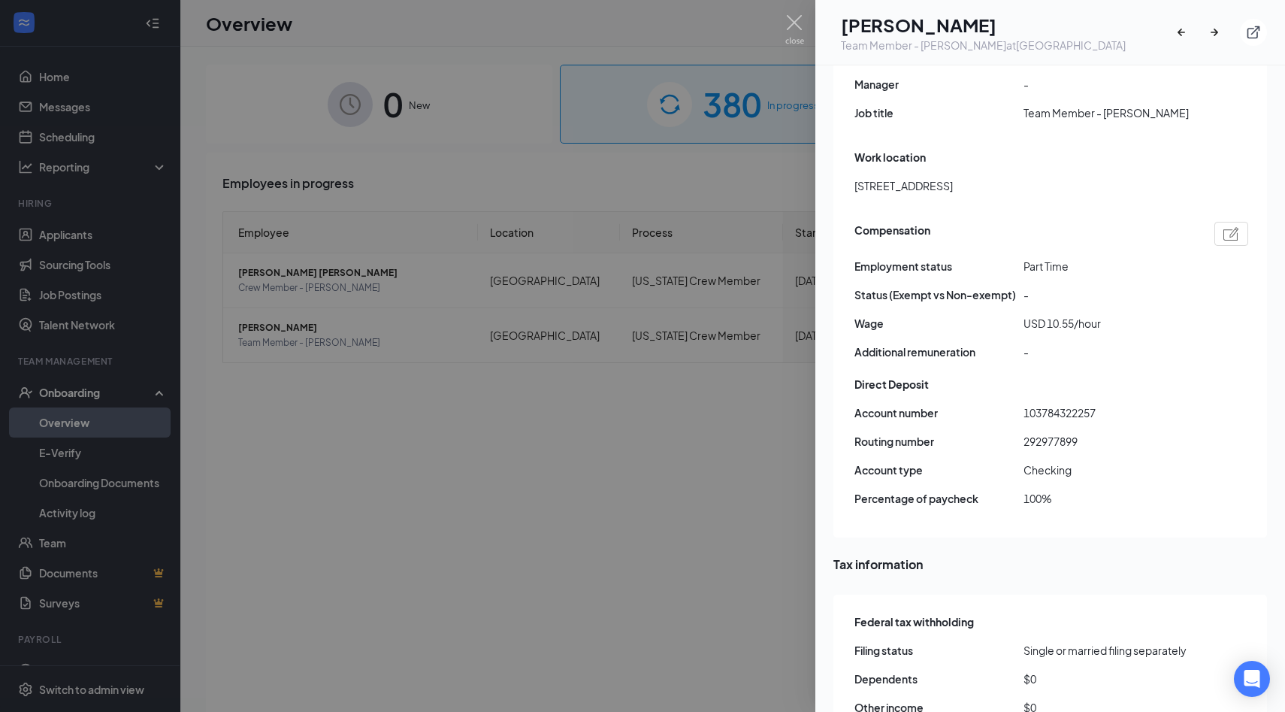
scroll to position [929, 0]
drag, startPoint x: 1022, startPoint y: 394, endPoint x: 1106, endPoint y: 398, distance: 84.3
click at [1106, 403] on div "Account number [FINANCIAL_ID] Routing number [US_BANK_ROUTING_MICR] Account typ…" at bounding box center [1051, 460] width 394 height 114
drag, startPoint x: 1025, startPoint y: 417, endPoint x: 1102, endPoint y: 415, distance: 76.7
click at [1102, 431] on span "292977899" at bounding box center [1107, 439] width 169 height 17
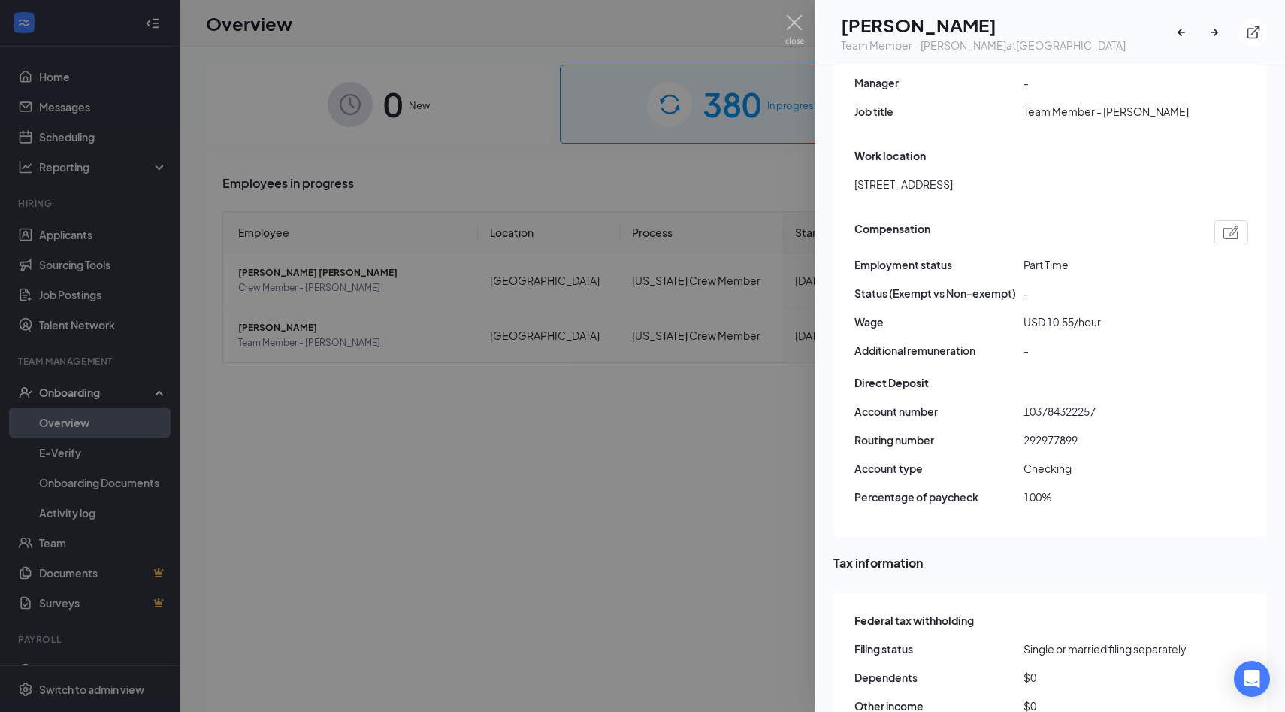
click at [663, 545] on div at bounding box center [642, 356] width 1285 height 712
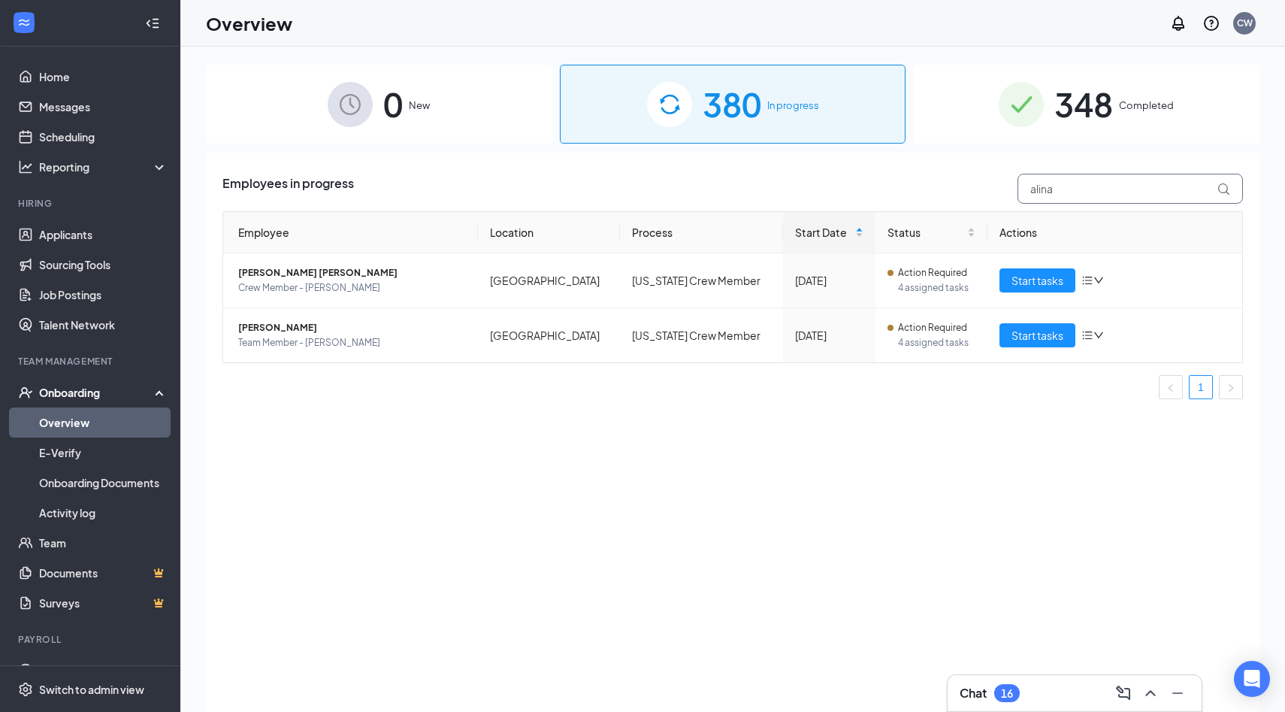
click at [1063, 193] on input "alina" at bounding box center [1129, 189] width 225 height 30
type input "[PERSON_NAME]"
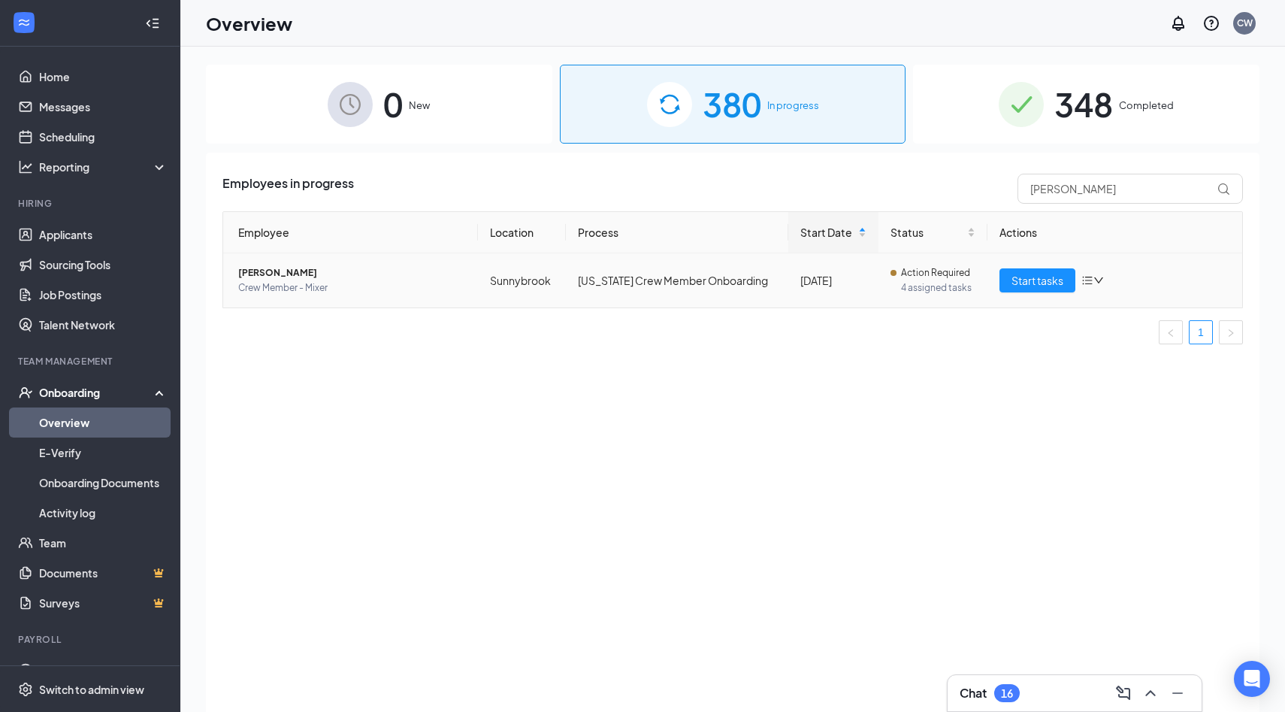
click at [256, 269] on span "[PERSON_NAME]" at bounding box center [352, 272] width 228 height 15
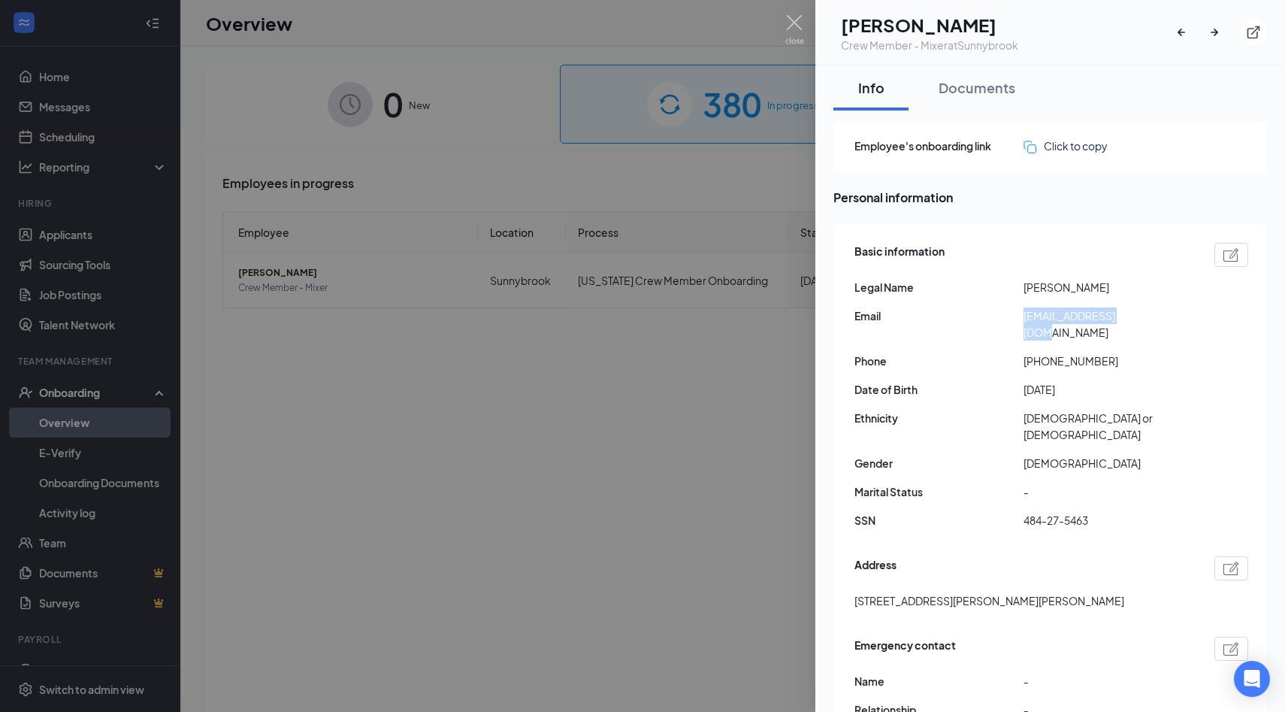
drag, startPoint x: 1023, startPoint y: 319, endPoint x: 1199, endPoint y: 314, distance: 175.1
click at [1199, 314] on div "Email [EMAIL_ADDRESS][DOMAIN_NAME]" at bounding box center [1051, 323] width 394 height 33
drag, startPoint x: 1024, startPoint y: 491, endPoint x: 1115, endPoint y: 487, distance: 91.0
click at [1115, 512] on span "484-27-5463" at bounding box center [1107, 520] width 169 height 17
drag, startPoint x: 851, startPoint y: 569, endPoint x: 921, endPoint y: 567, distance: 69.9
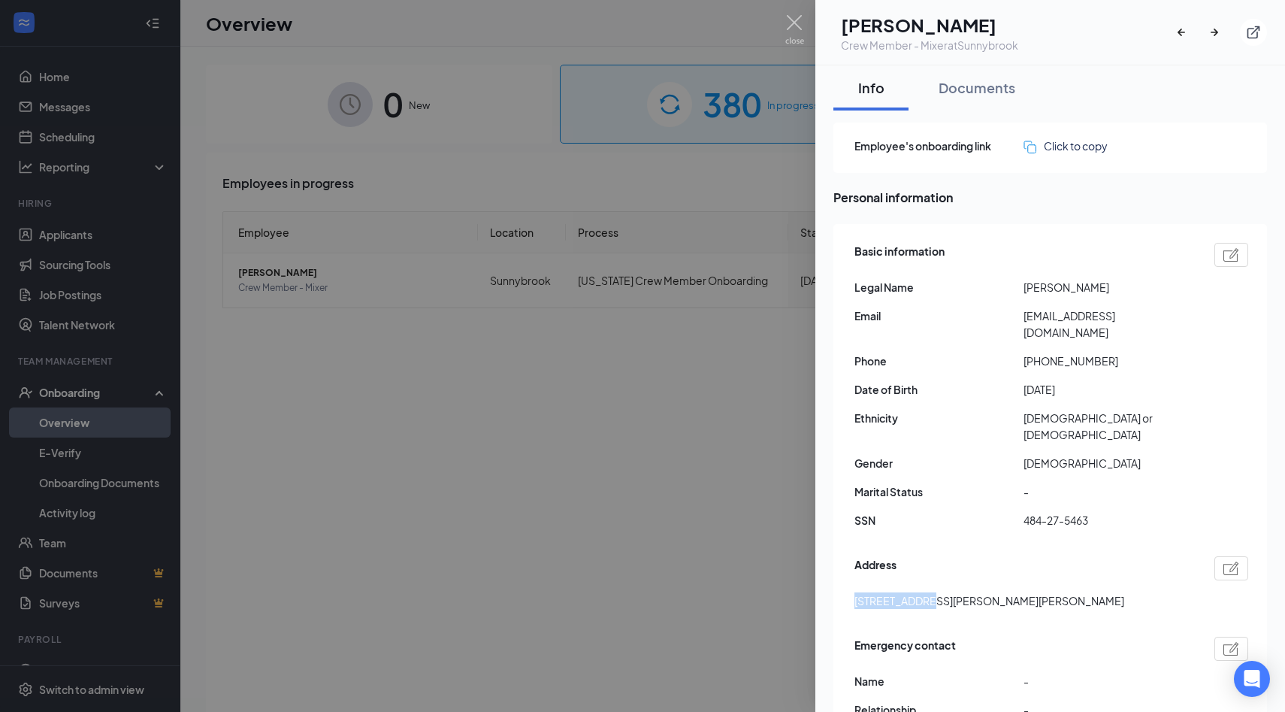
click at [921, 567] on div "Basic information Legal Name [PERSON_NAME] Email [EMAIL_ADDRESS][DOMAIN_NAME] P…" at bounding box center [1050, 515] width 434 height 582
drag, startPoint x: 1034, startPoint y: 344, endPoint x: 1139, endPoint y: 344, distance: 105.2
click at [1139, 352] on span "[PHONE_NUMBER]" at bounding box center [1107, 360] width 169 height 17
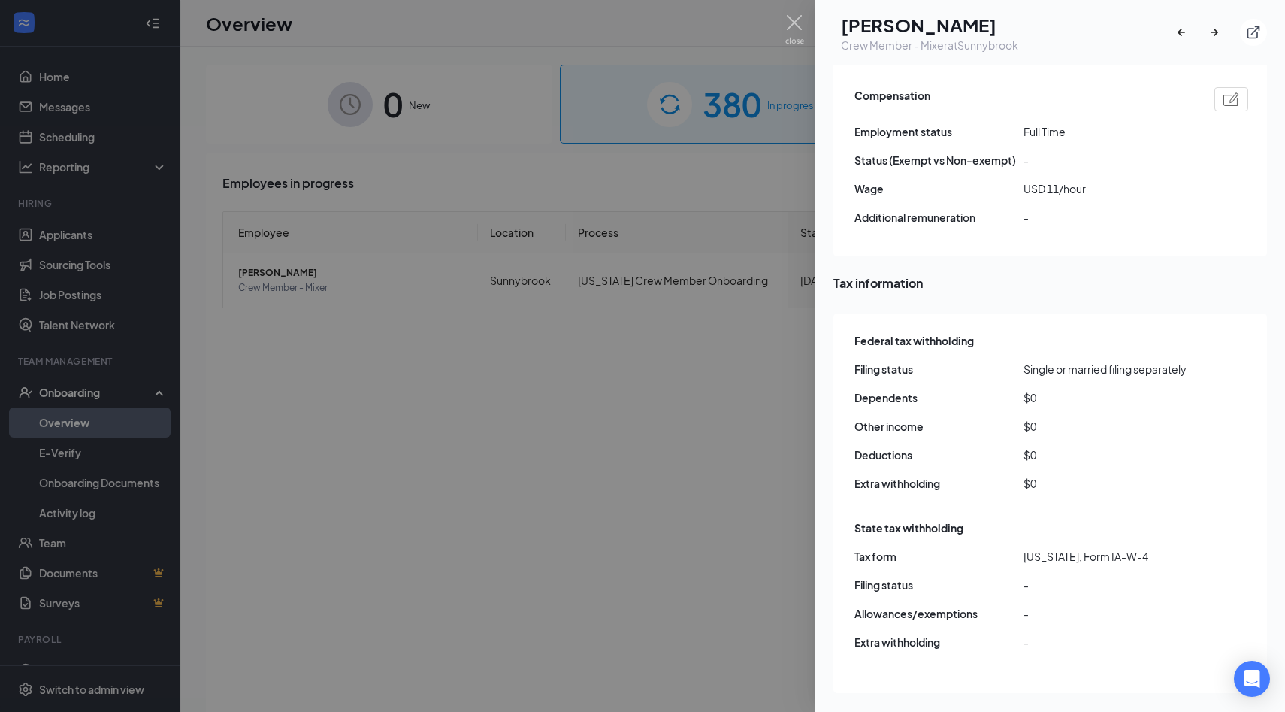
scroll to position [1176, 0]
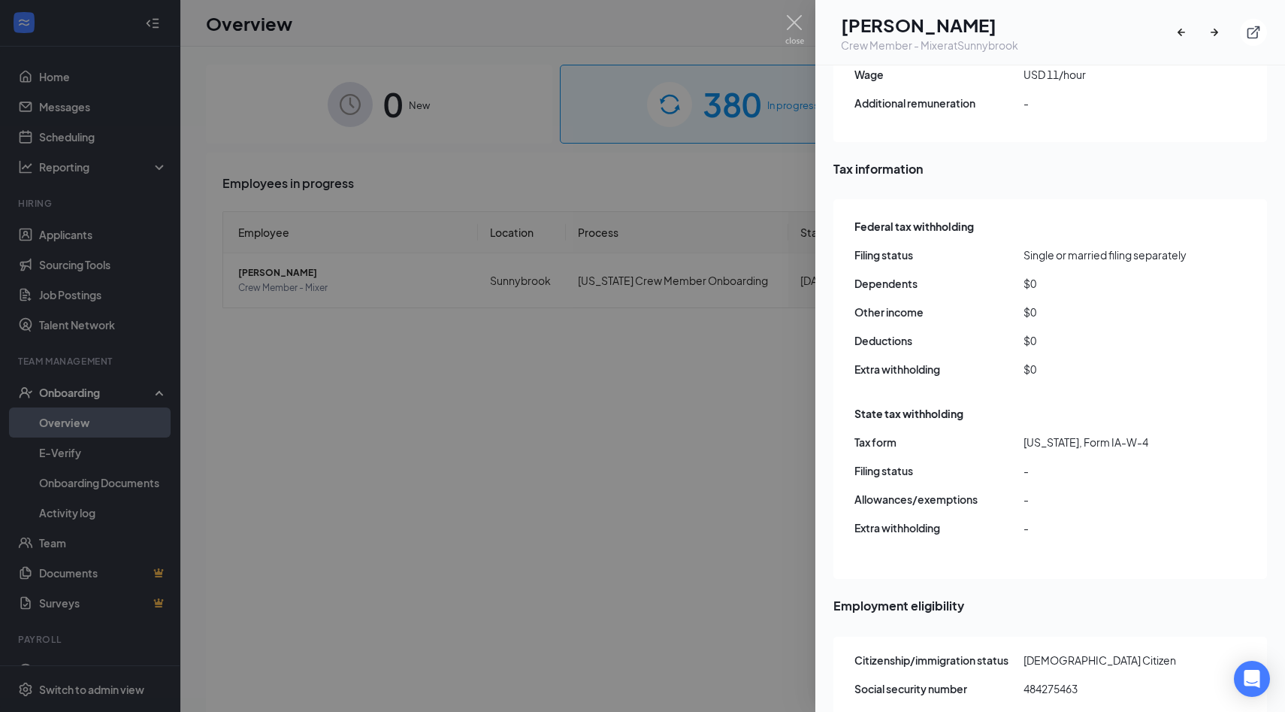
click at [581, 482] on div at bounding box center [642, 356] width 1285 height 712
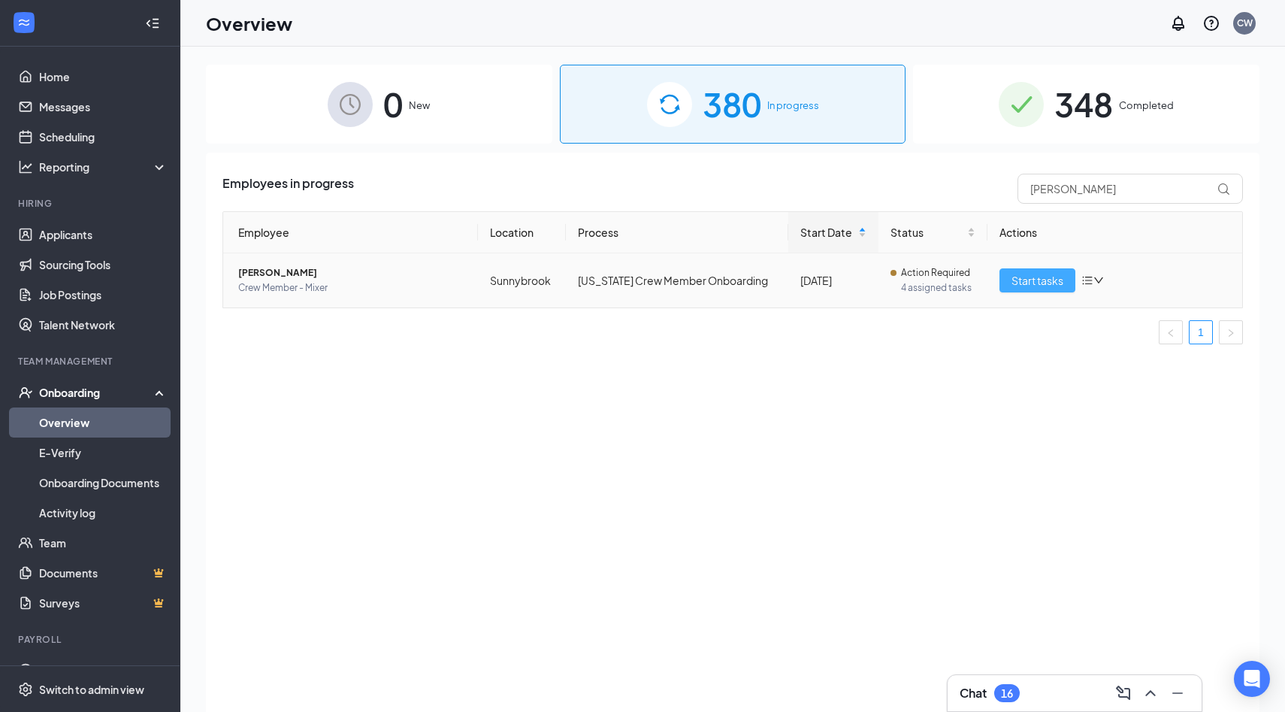
click at [1052, 279] on span "Start tasks" at bounding box center [1037, 280] width 52 height 17
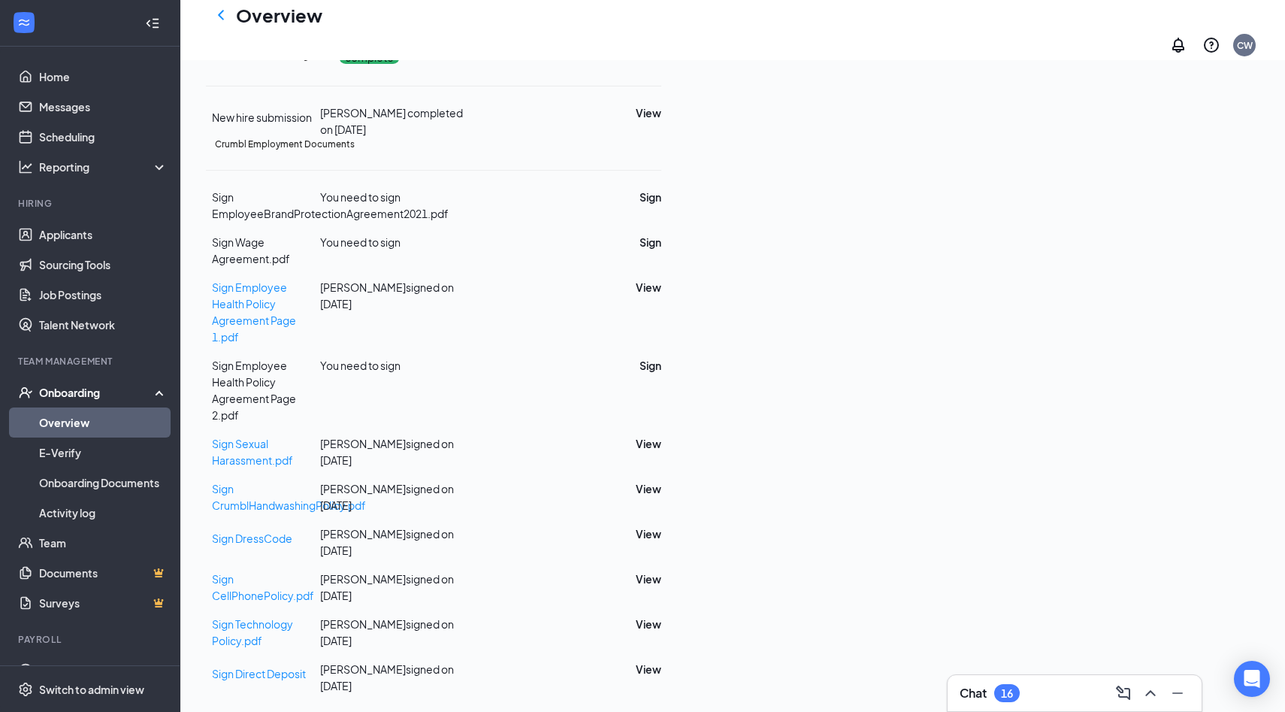
scroll to position [555, 0]
click at [661, 663] on button "View" at bounding box center [649, 669] width 26 height 17
